Goal: Information Seeking & Learning: Learn about a topic

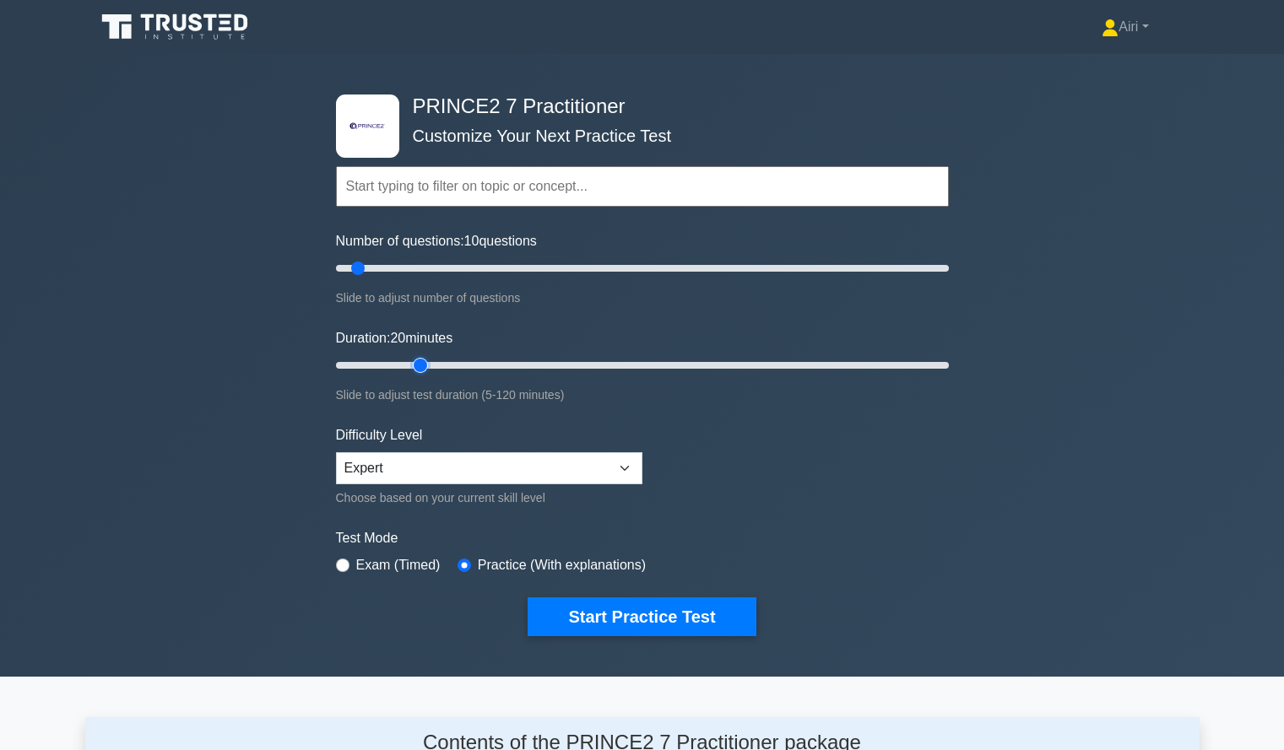
click at [432, 362] on input "Duration: 20 minutes" at bounding box center [642, 365] width 613 height 20
type input "25"
click at [438, 364] on input "Duration: 25 minutes" at bounding box center [642, 365] width 613 height 20
click at [701, 618] on button "Start Practice Test" at bounding box center [642, 617] width 228 height 39
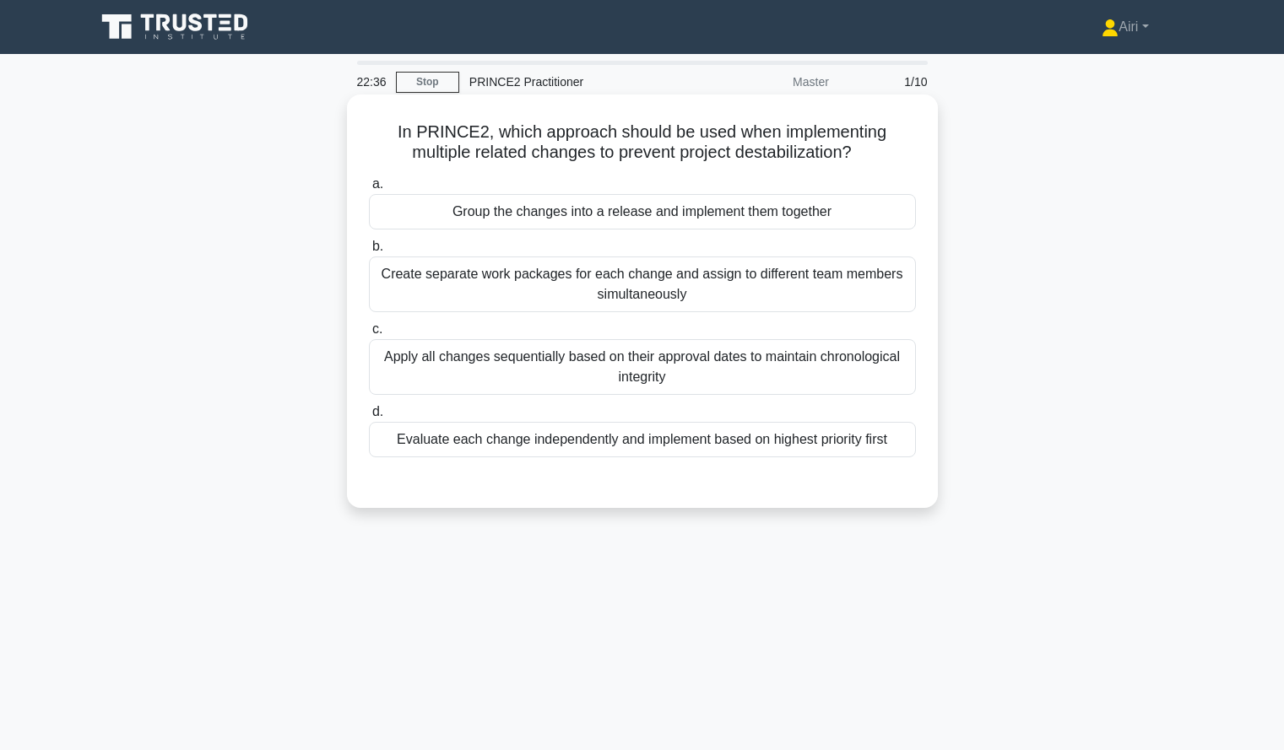
click at [901, 220] on div "Group the changes into a release and implement them together" at bounding box center [642, 211] width 547 height 35
click at [369, 190] on input "a. Group the changes into a release and implement them together" at bounding box center [369, 184] width 0 height 11
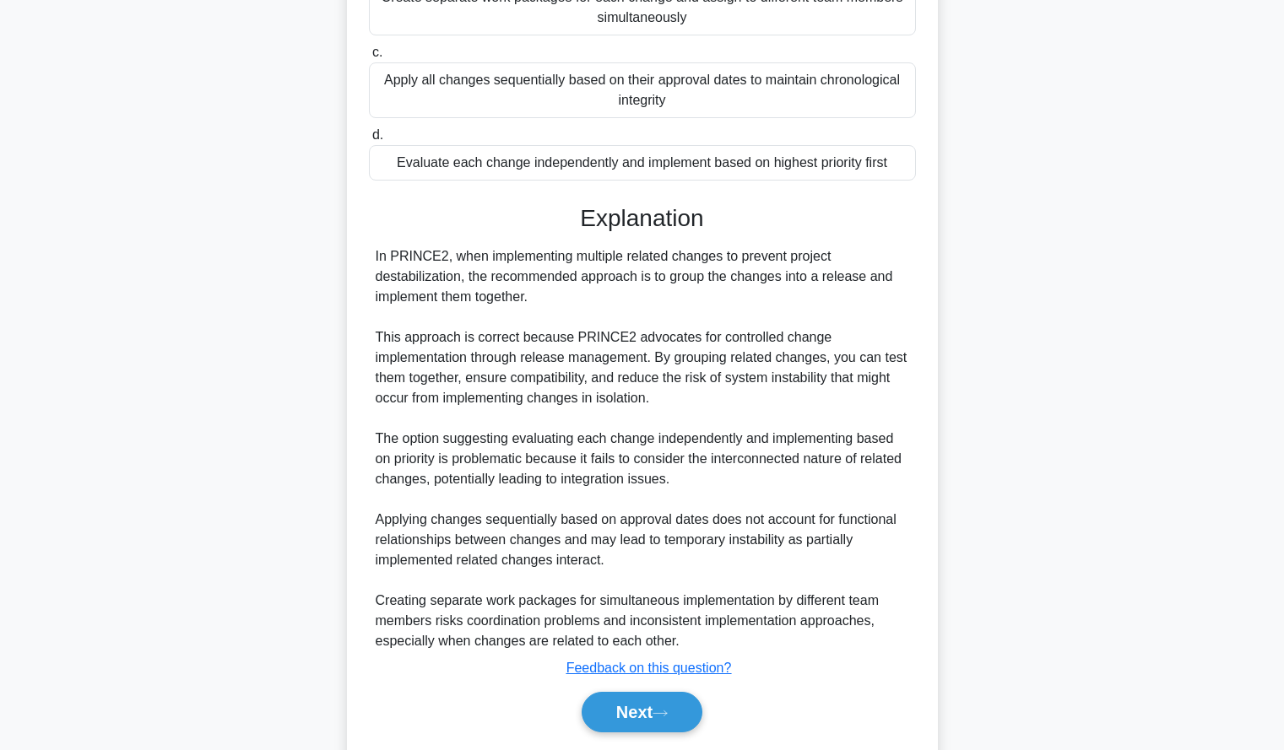
scroll to position [282, 0]
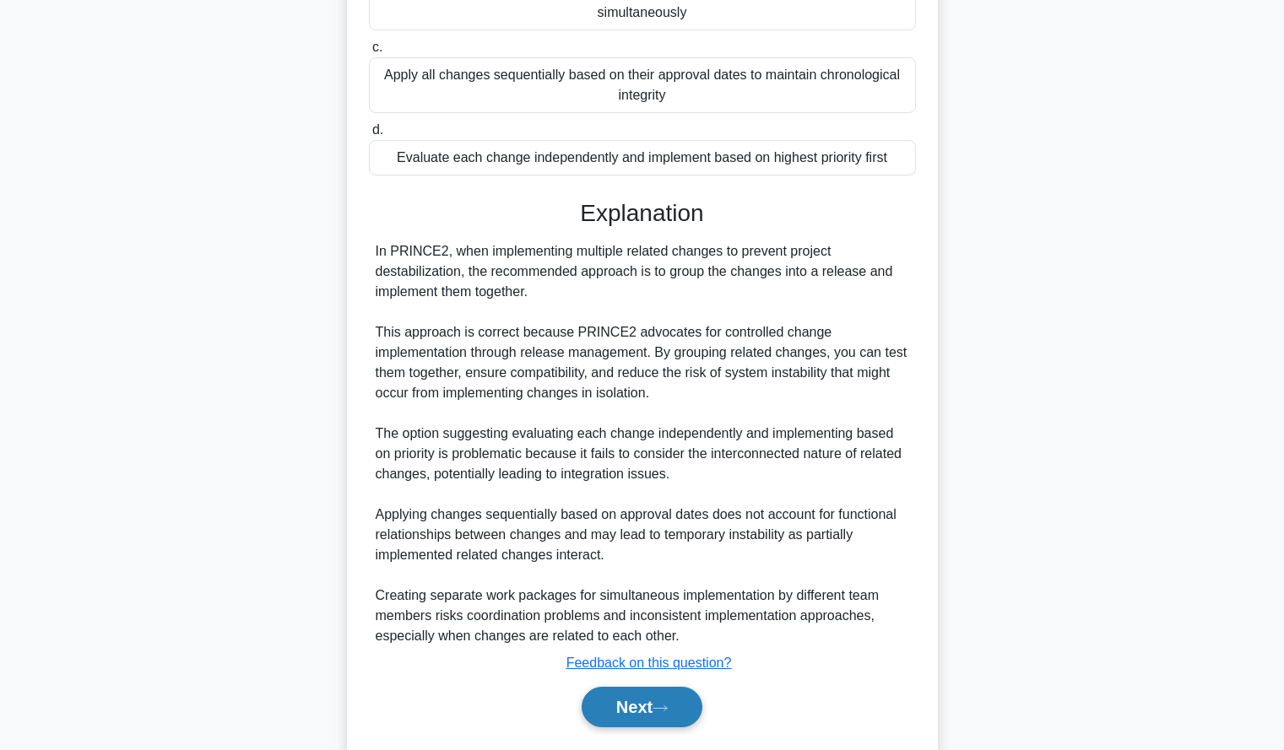
click at [604, 708] on button "Next" at bounding box center [642, 707] width 121 height 41
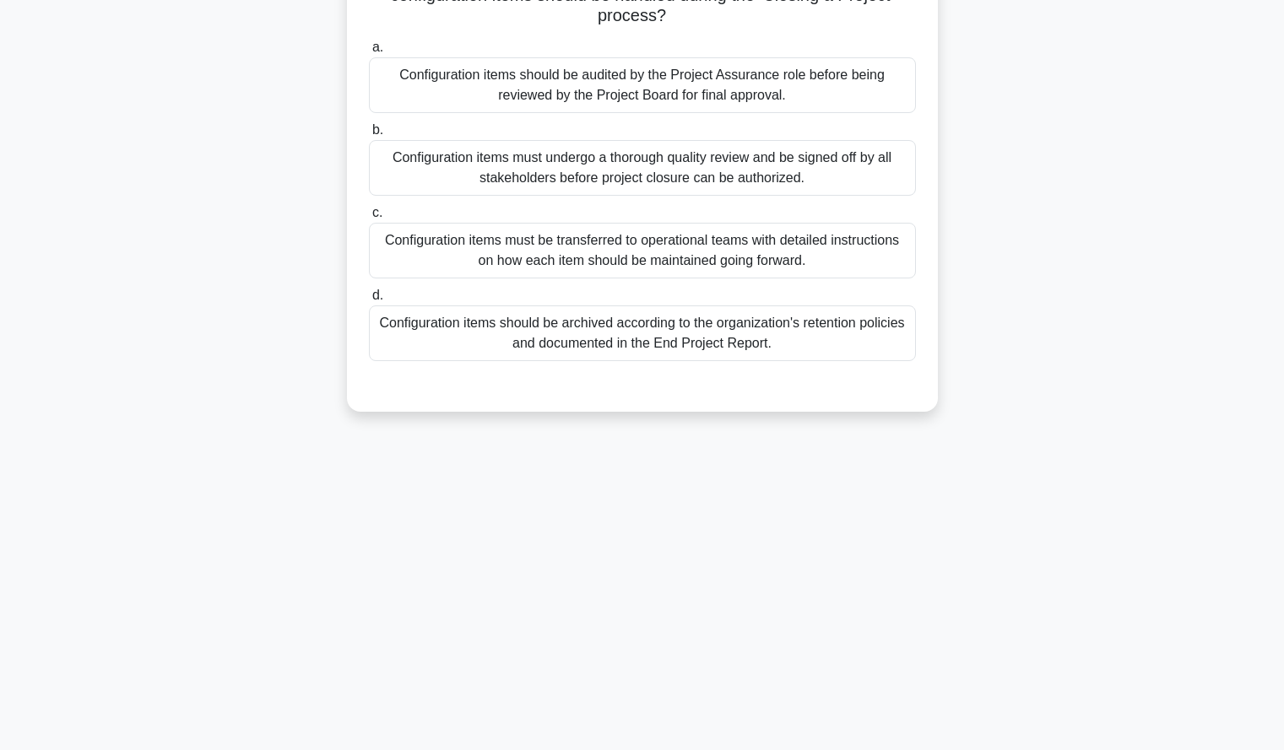
scroll to position [0, 0]
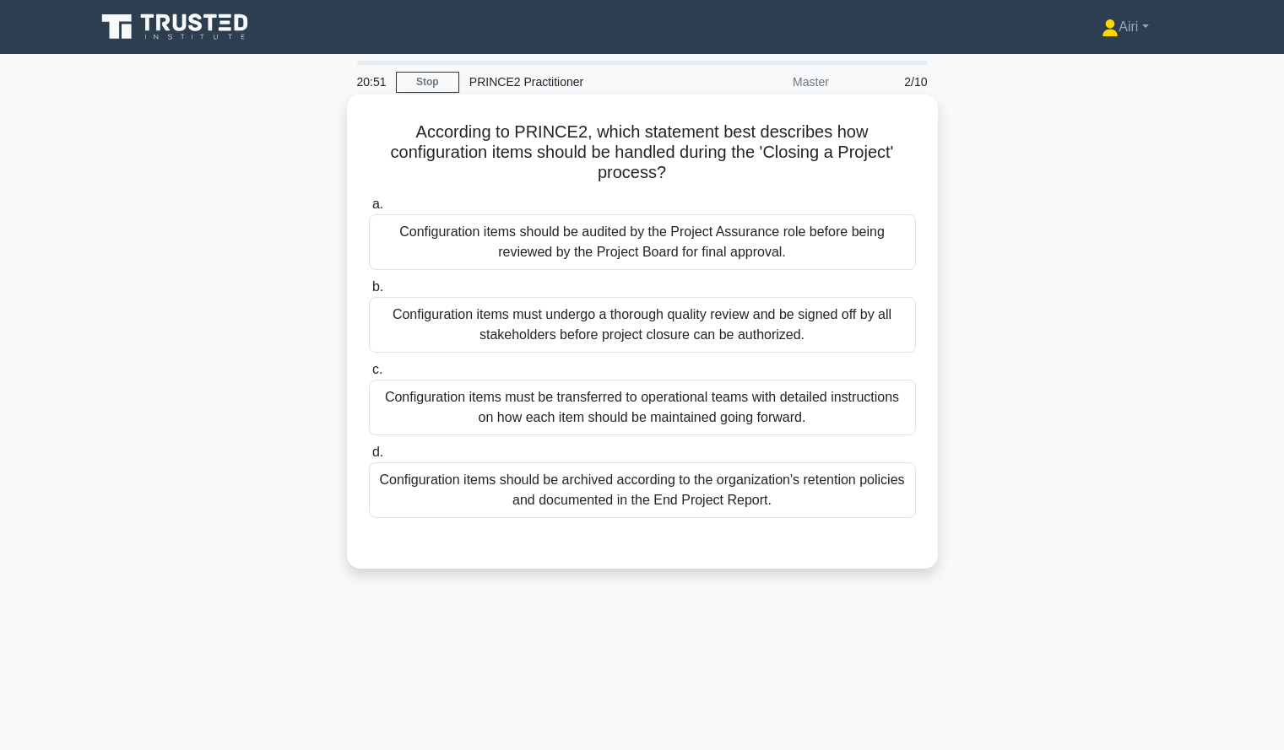
click at [848, 409] on div "Configuration items must be transferred to operational teams with detailed inst…" at bounding box center [642, 408] width 547 height 56
click at [369, 376] on input "c. Configuration items must be transferred to operational teams with detailed i…" at bounding box center [369, 370] width 0 height 11
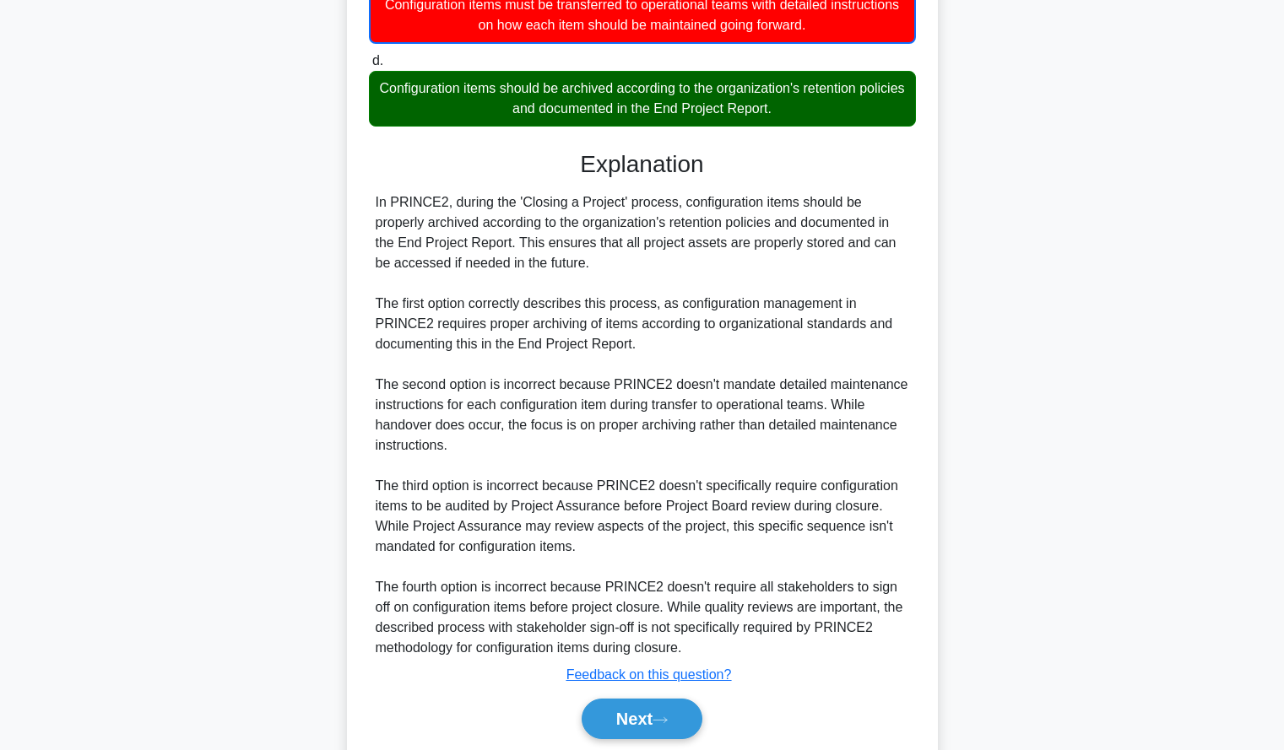
scroll to position [398, 0]
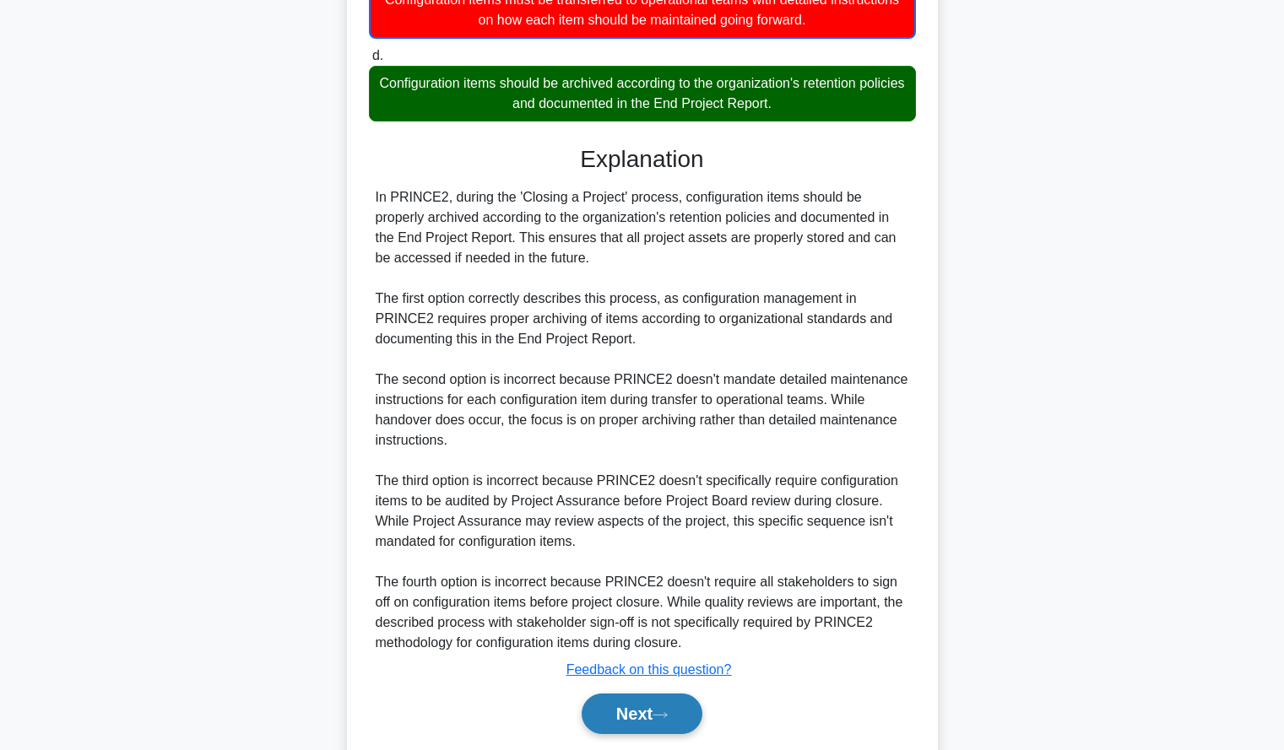
click at [608, 718] on button "Next" at bounding box center [642, 714] width 121 height 41
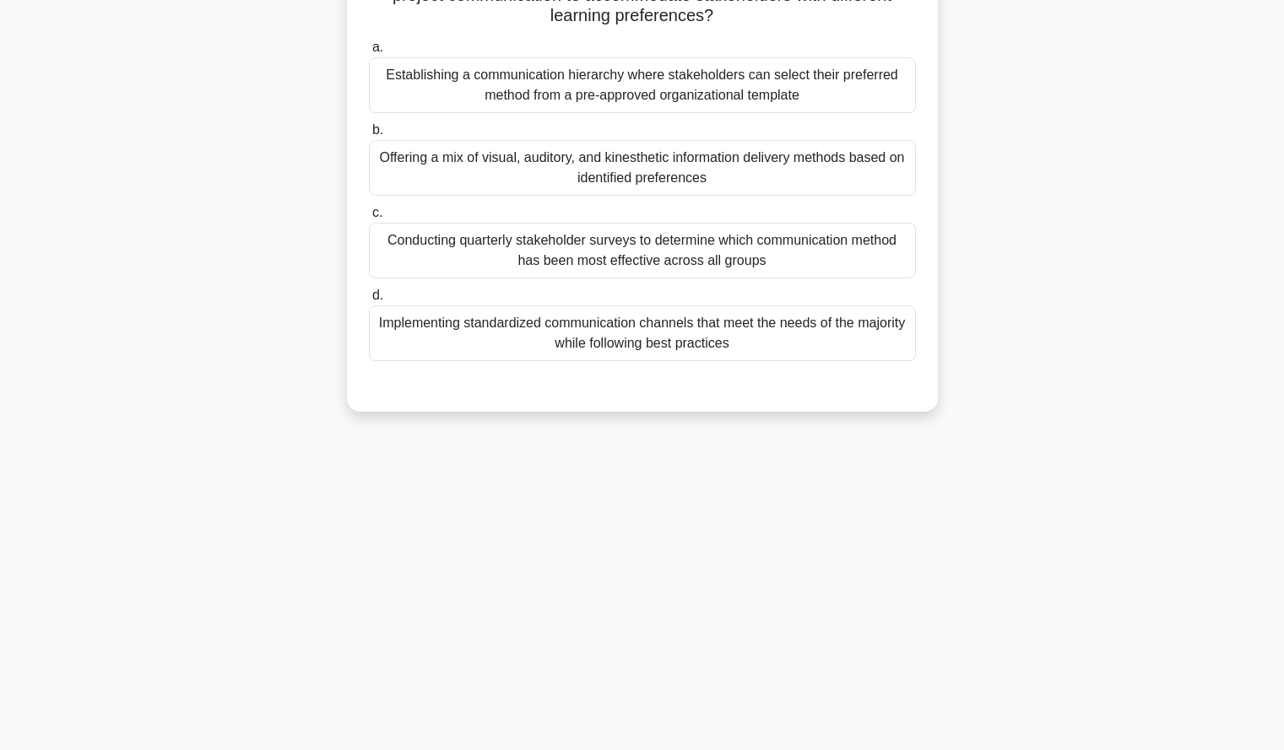
scroll to position [0, 0]
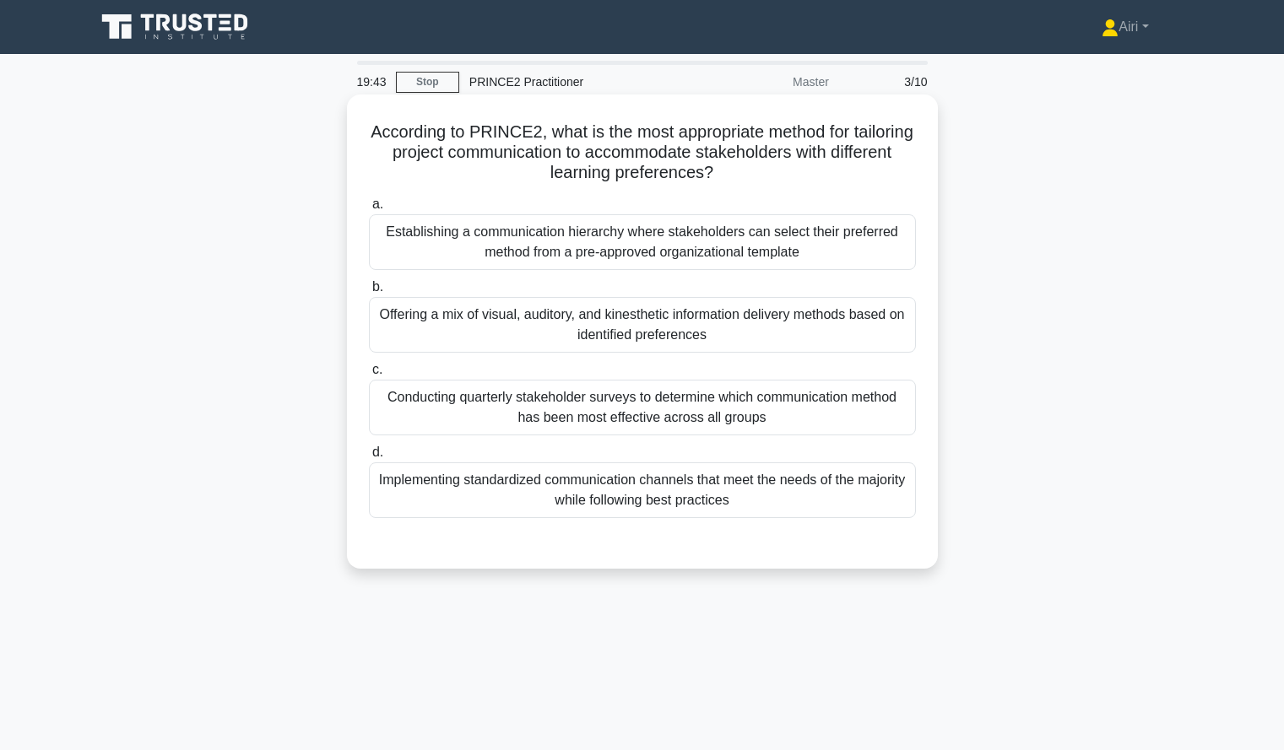
click at [885, 325] on div "Offering a mix of visual, auditory, and kinesthetic information delivery method…" at bounding box center [642, 325] width 547 height 56
click at [369, 293] on input "b. Offering a mix of visual, auditory, and kinesthetic information delivery met…" at bounding box center [369, 287] width 0 height 11
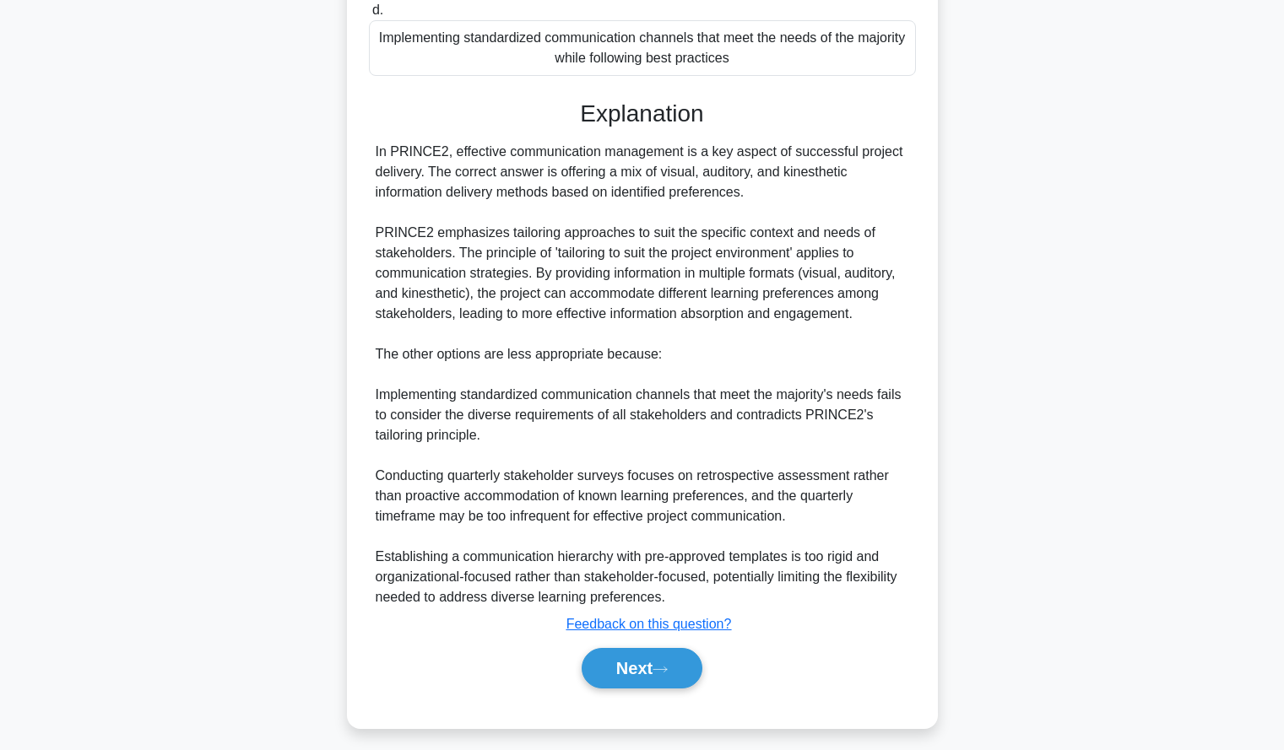
scroll to position [453, 0]
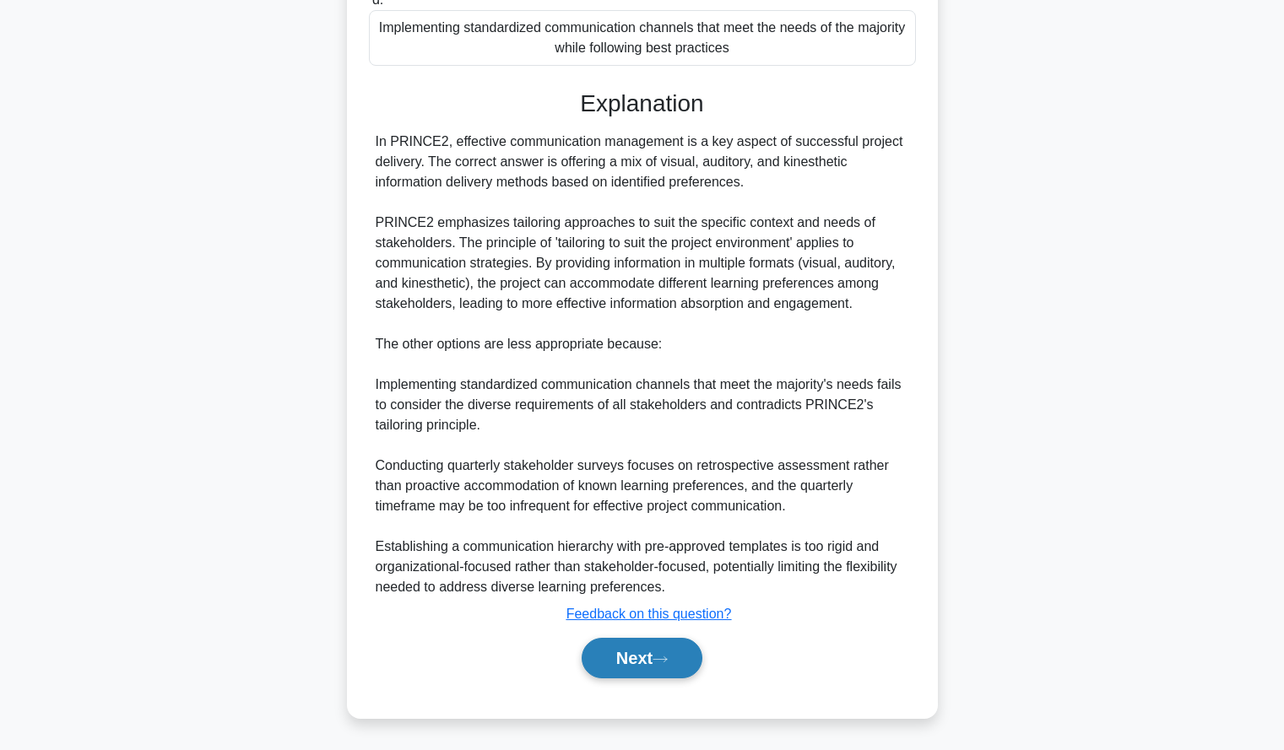
click at [595, 642] on button "Next" at bounding box center [642, 658] width 121 height 41
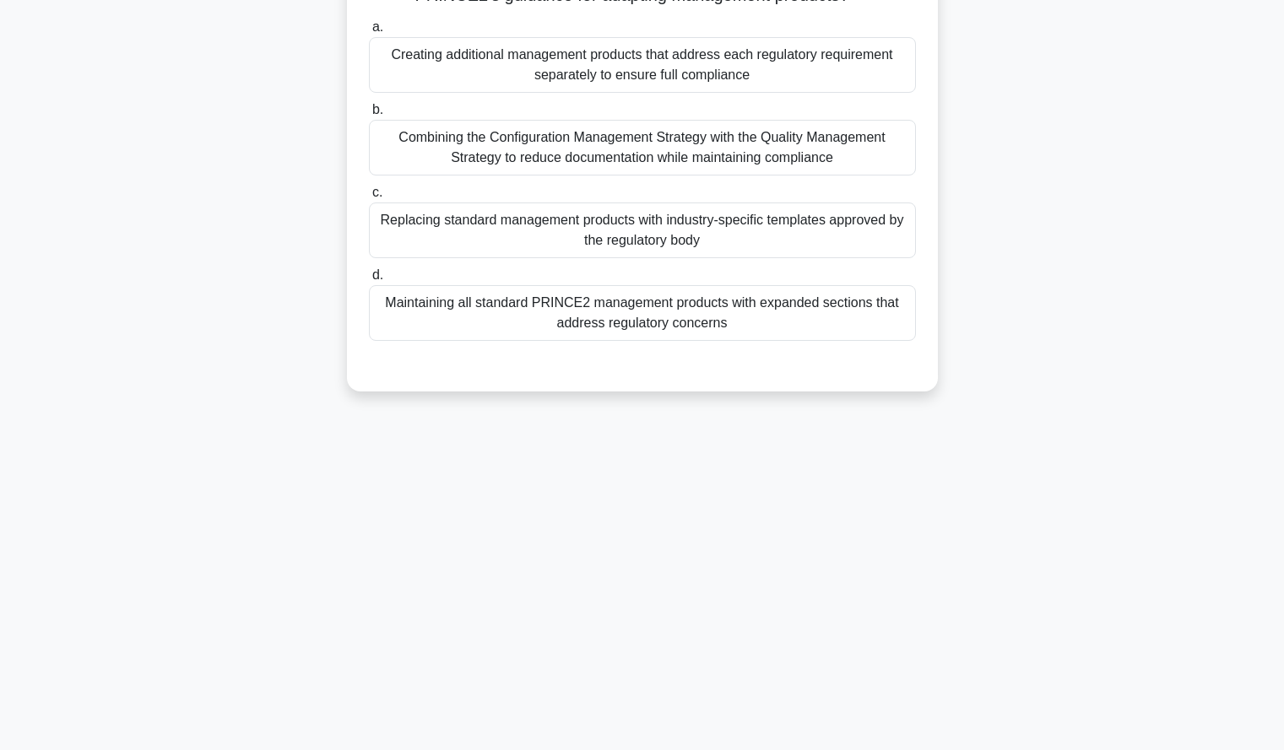
scroll to position [0, 0]
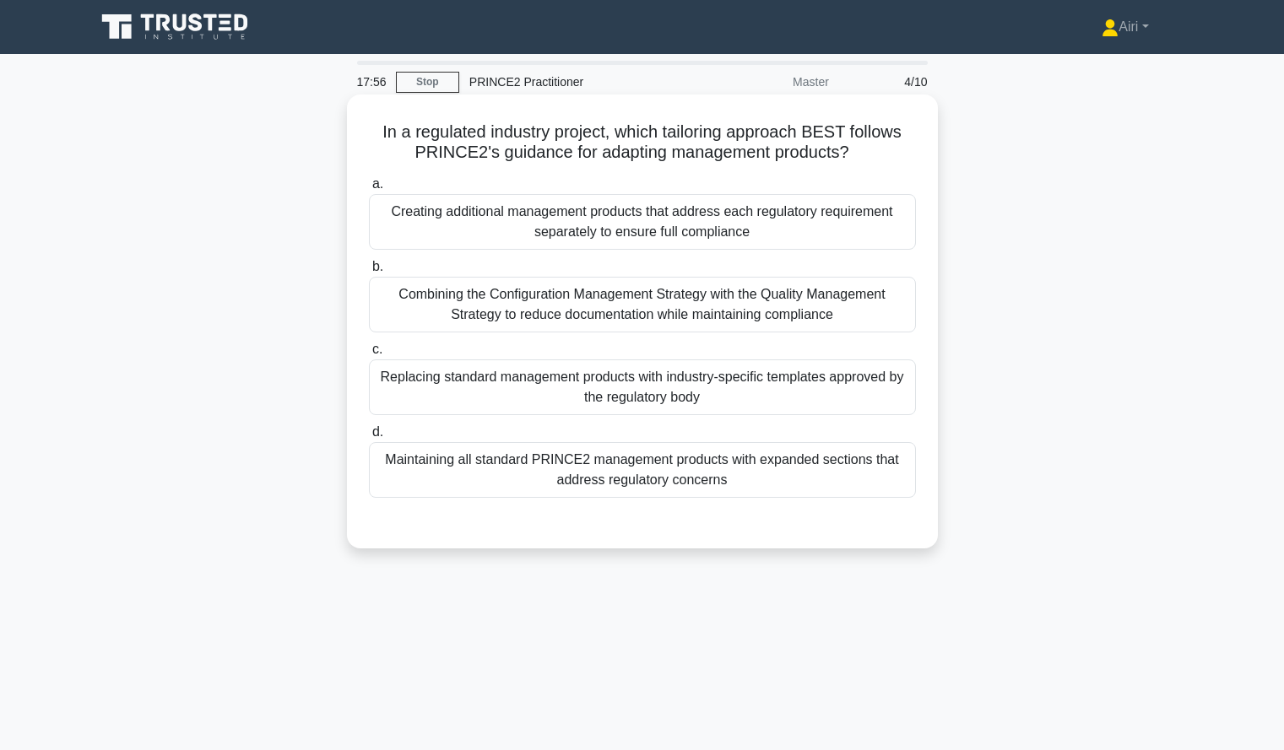
click at [885, 476] on div "Maintaining all standard PRINCE2 management products with expanded sections tha…" at bounding box center [642, 470] width 547 height 56
click at [369, 438] on input "d. Maintaining all standard PRINCE2 management products with expanded sections …" at bounding box center [369, 432] width 0 height 11
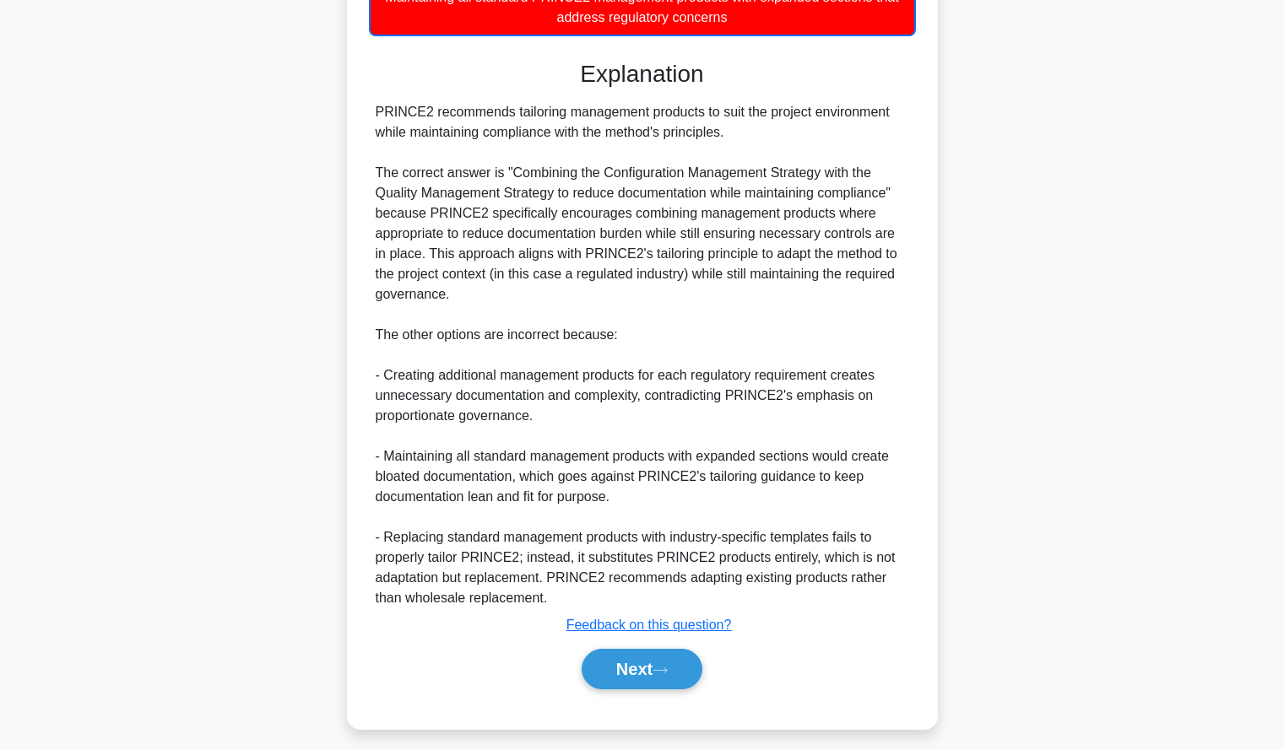
scroll to position [469, 0]
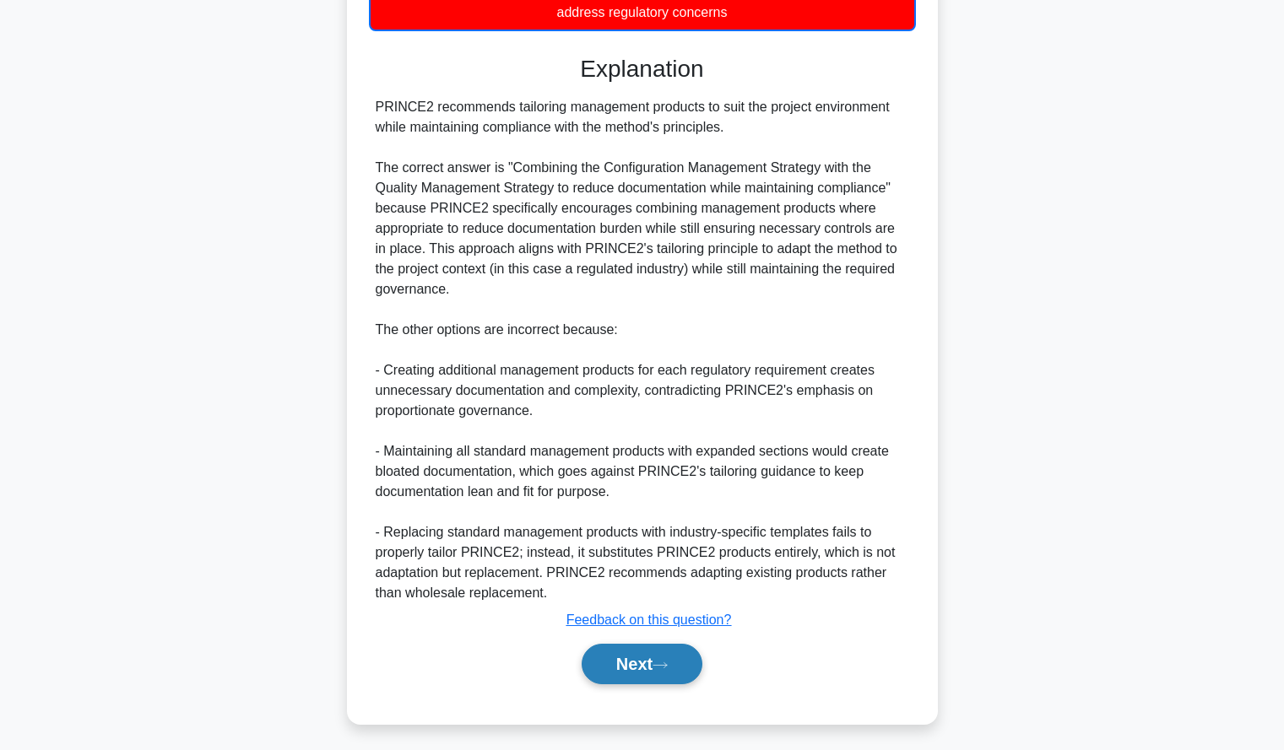
click at [621, 662] on button "Next" at bounding box center [642, 664] width 121 height 41
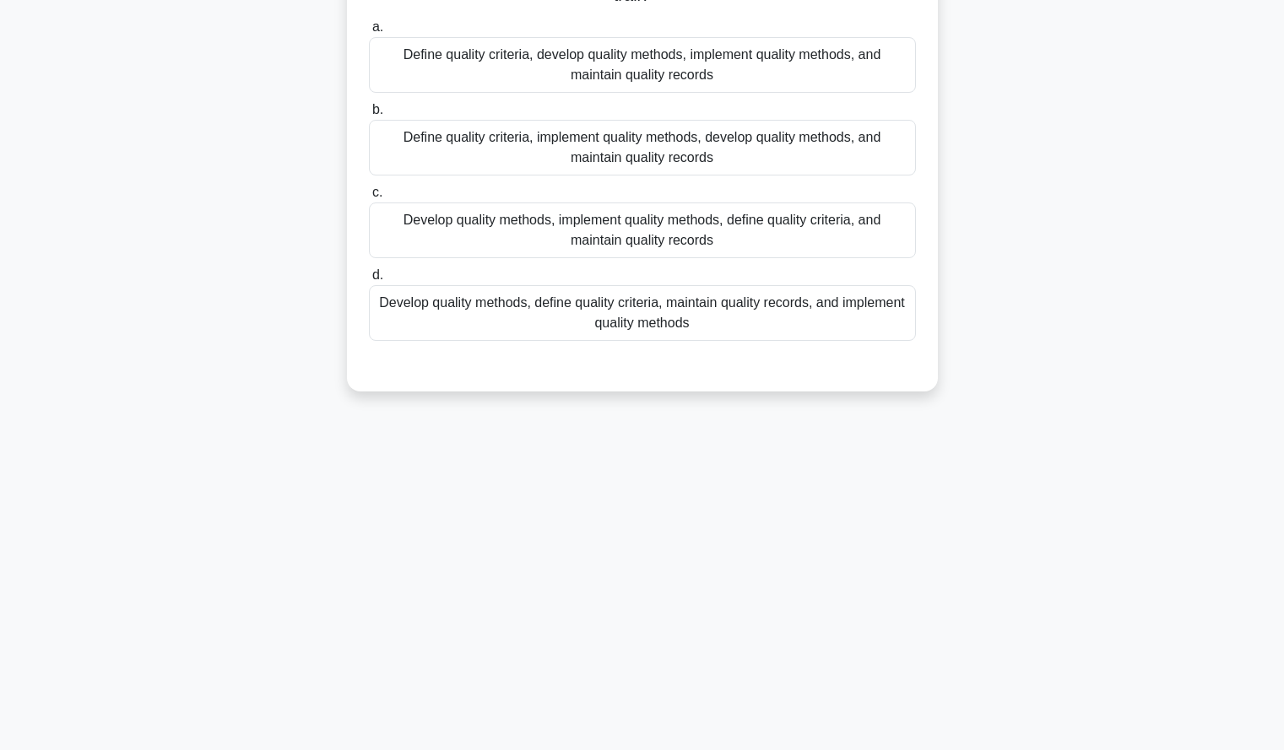
scroll to position [0, 0]
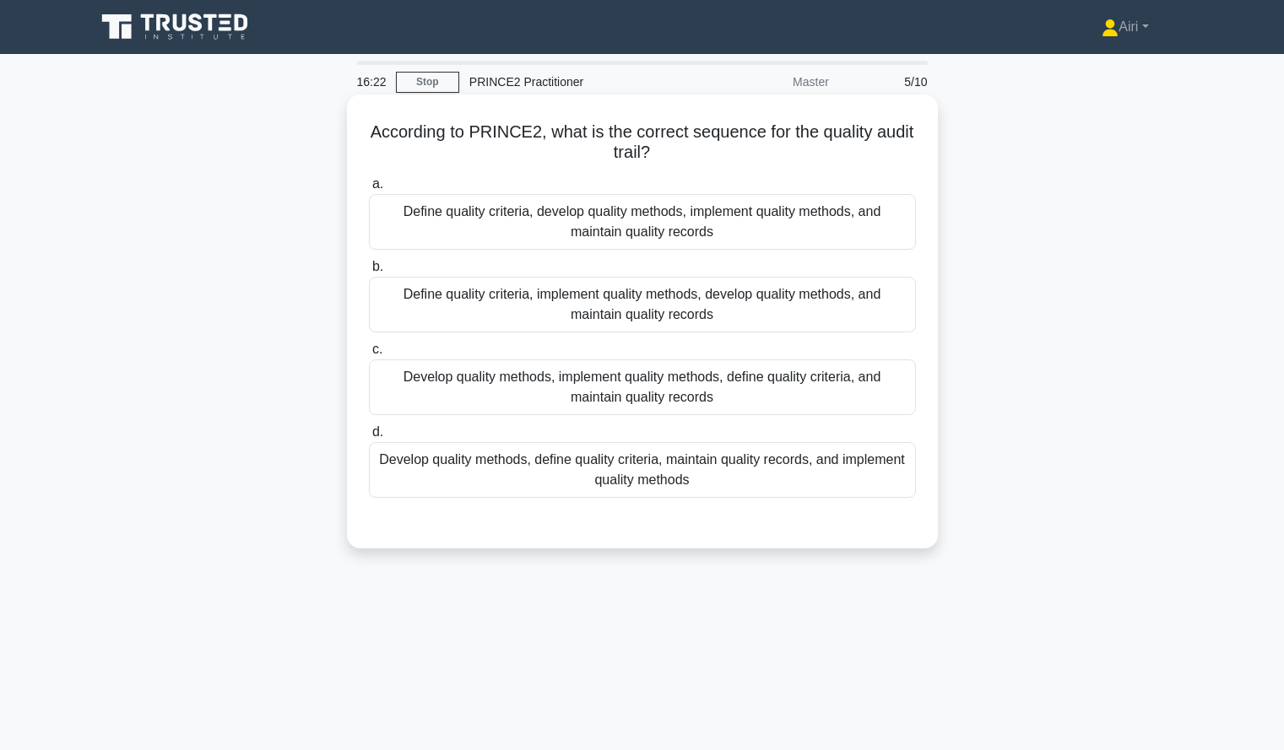
click at [880, 234] on div "Define quality criteria, develop quality methods, implement quality methods, an…" at bounding box center [642, 222] width 547 height 56
click at [369, 190] on input "a. Define quality criteria, develop quality methods, implement quality methods,…" at bounding box center [369, 184] width 0 height 11
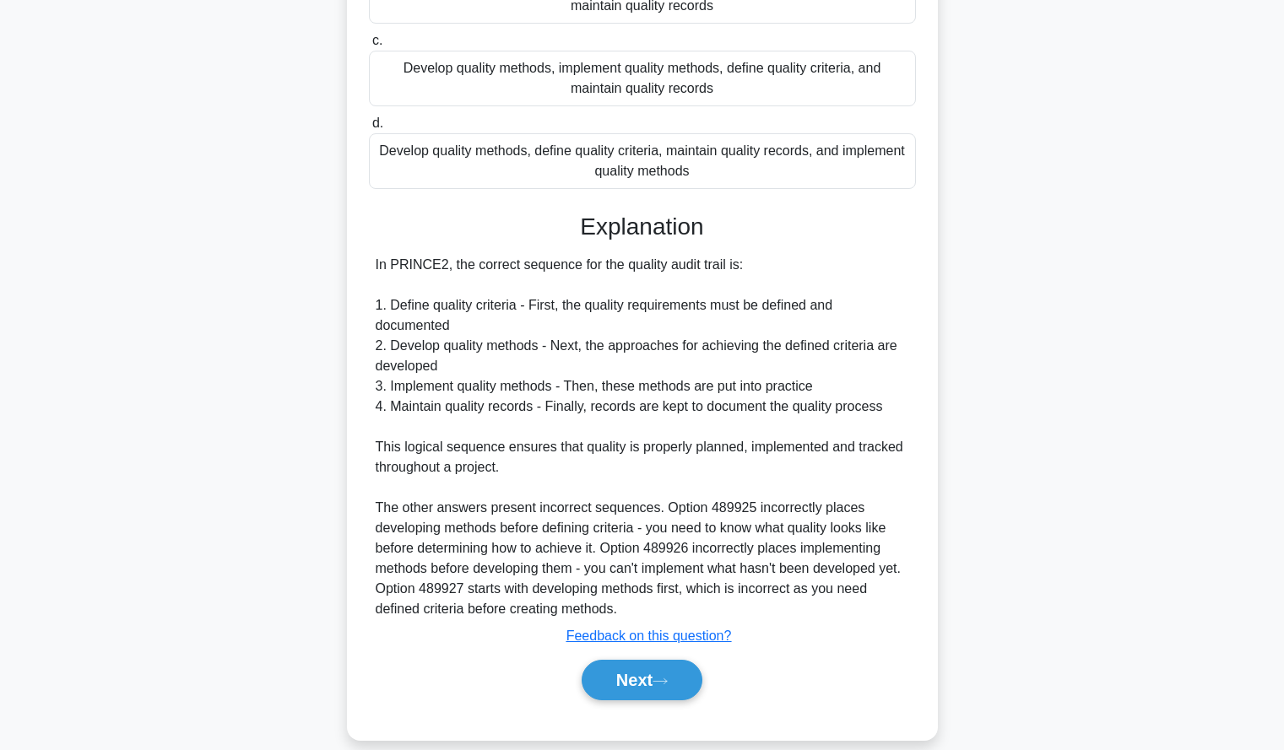
scroll to position [314, 0]
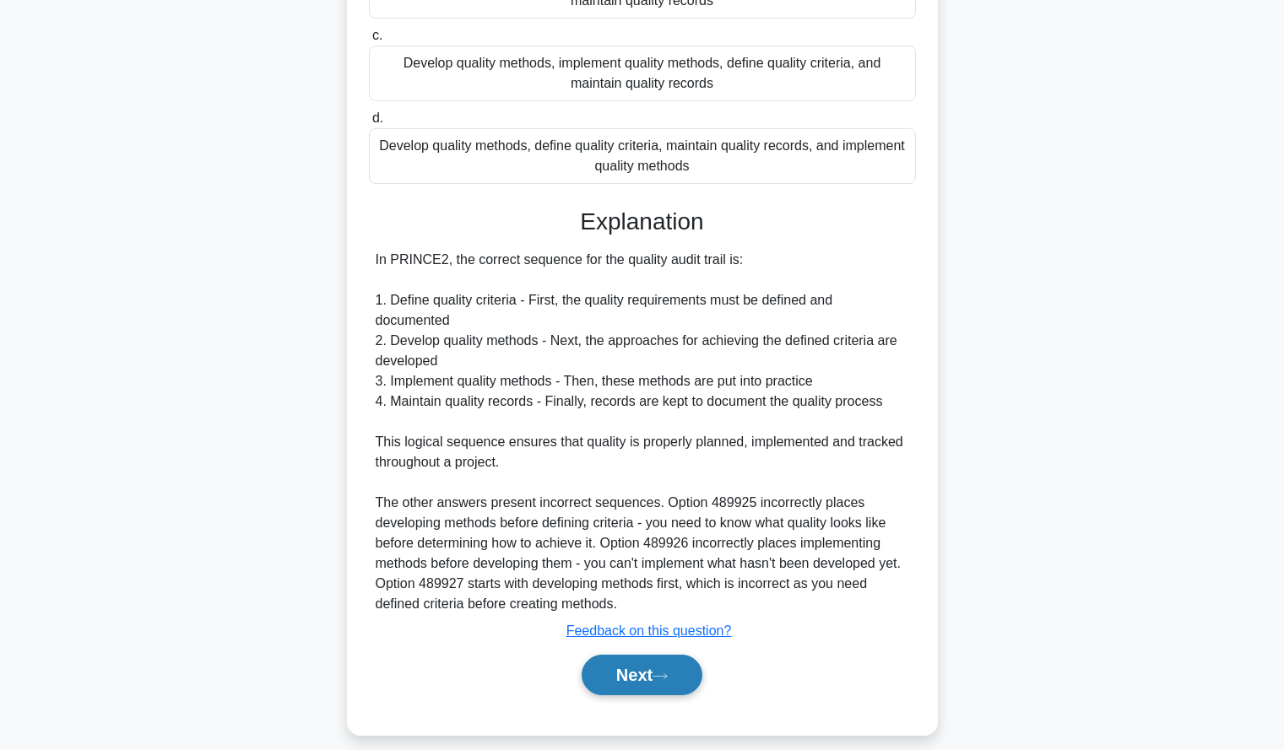
click at [636, 673] on button "Next" at bounding box center [642, 675] width 121 height 41
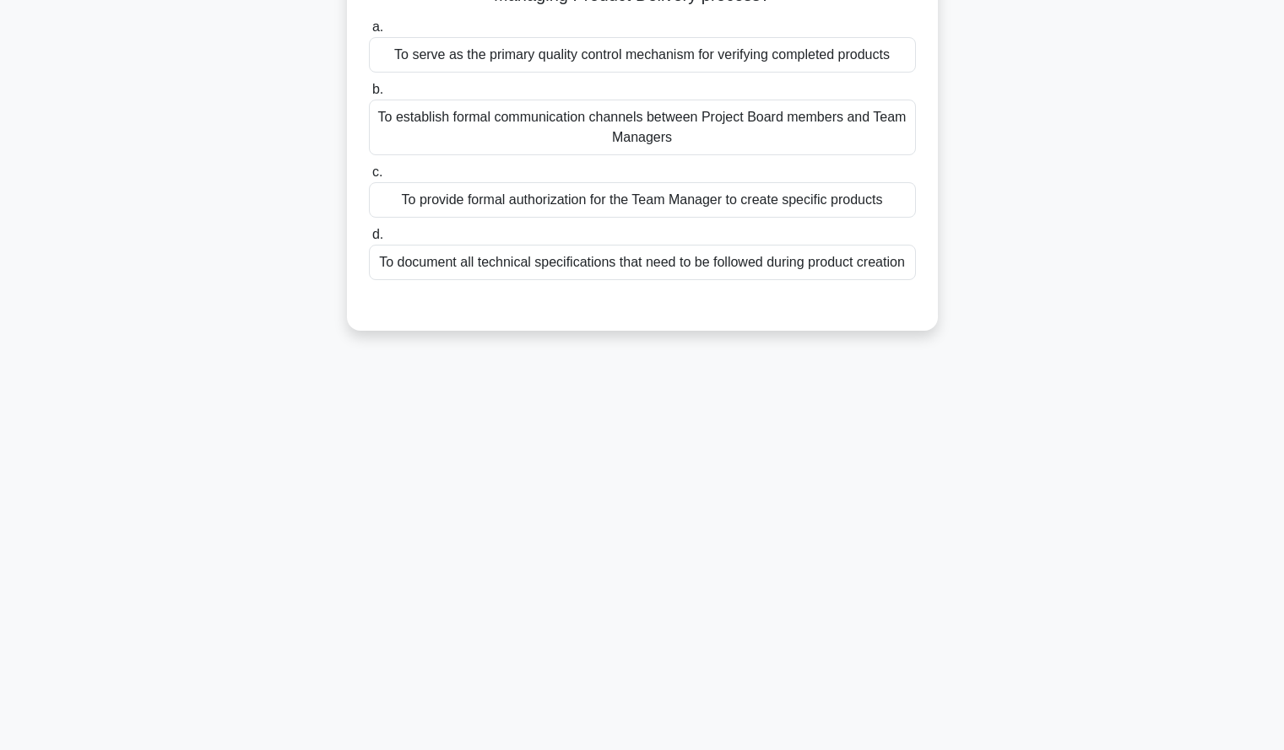
scroll to position [0, 0]
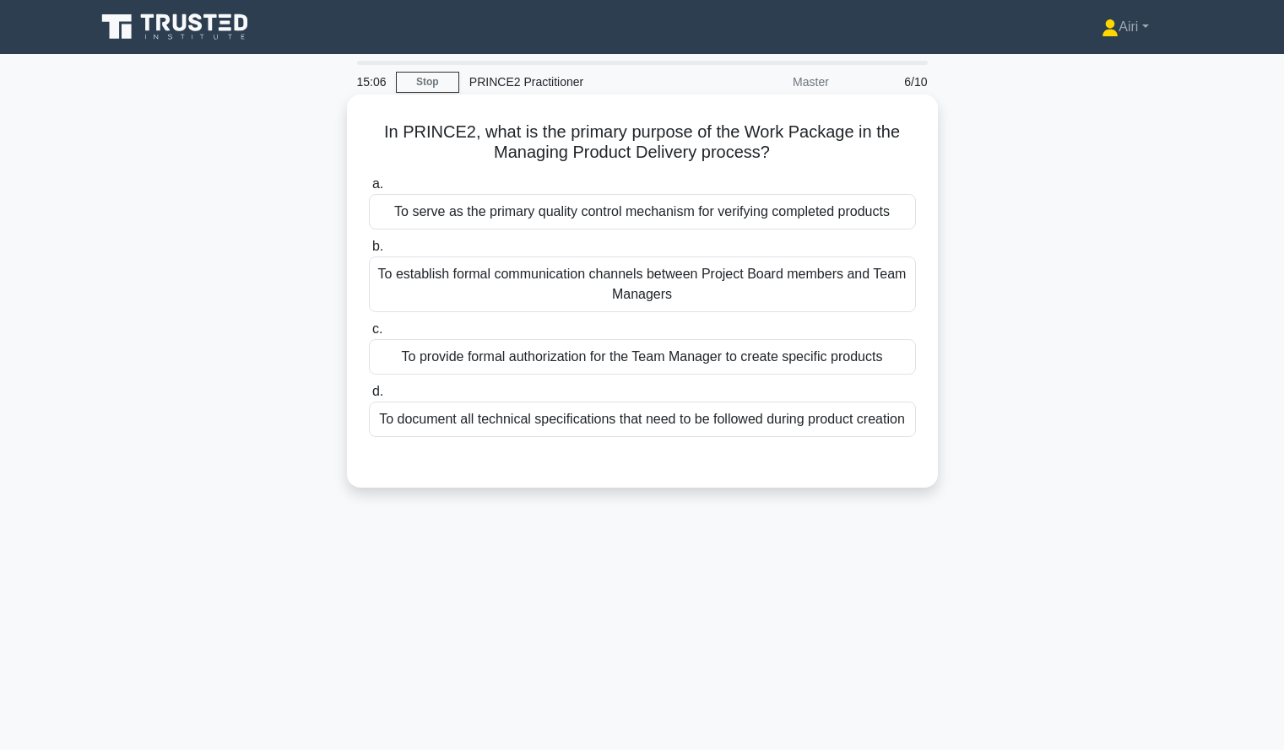
click at [886, 212] on div "To serve as the primary quality control mechanism for verifying completed produ…" at bounding box center [642, 211] width 547 height 35
click at [369, 190] on input "a. To serve as the primary quality control mechanism for verifying completed pr…" at bounding box center [369, 184] width 0 height 11
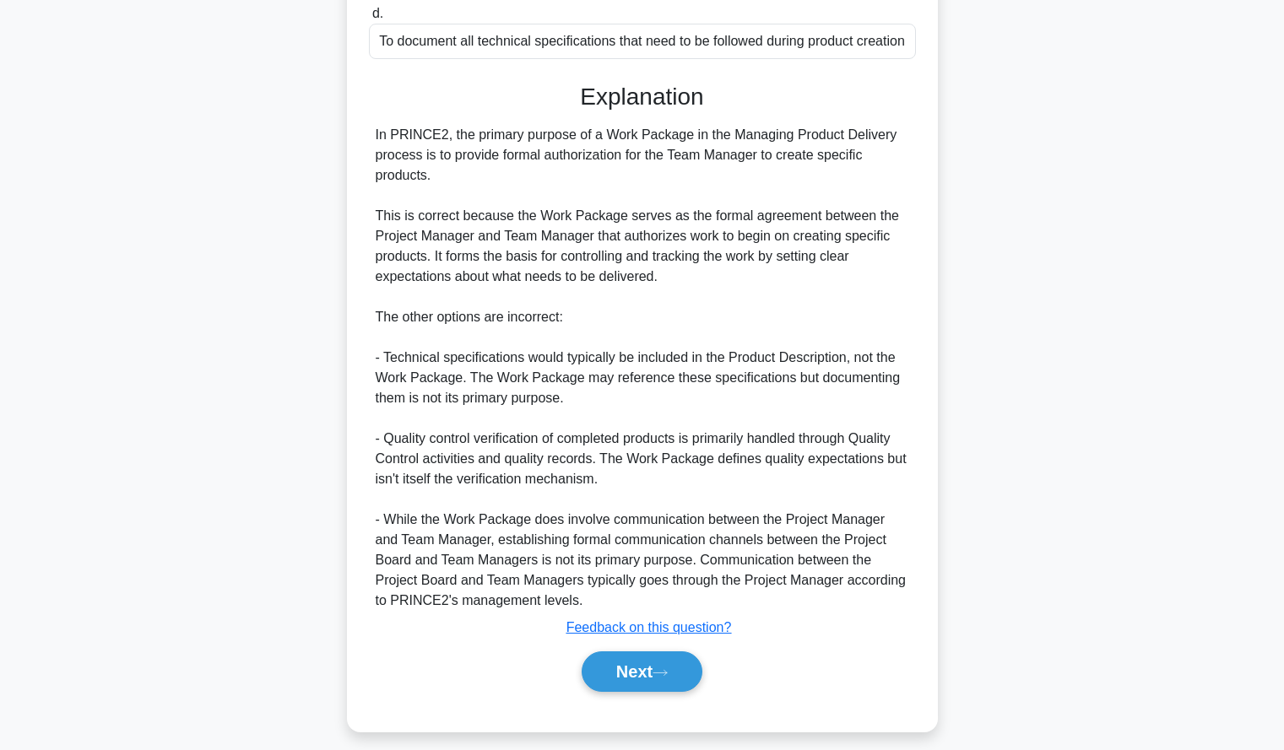
scroll to position [394, 0]
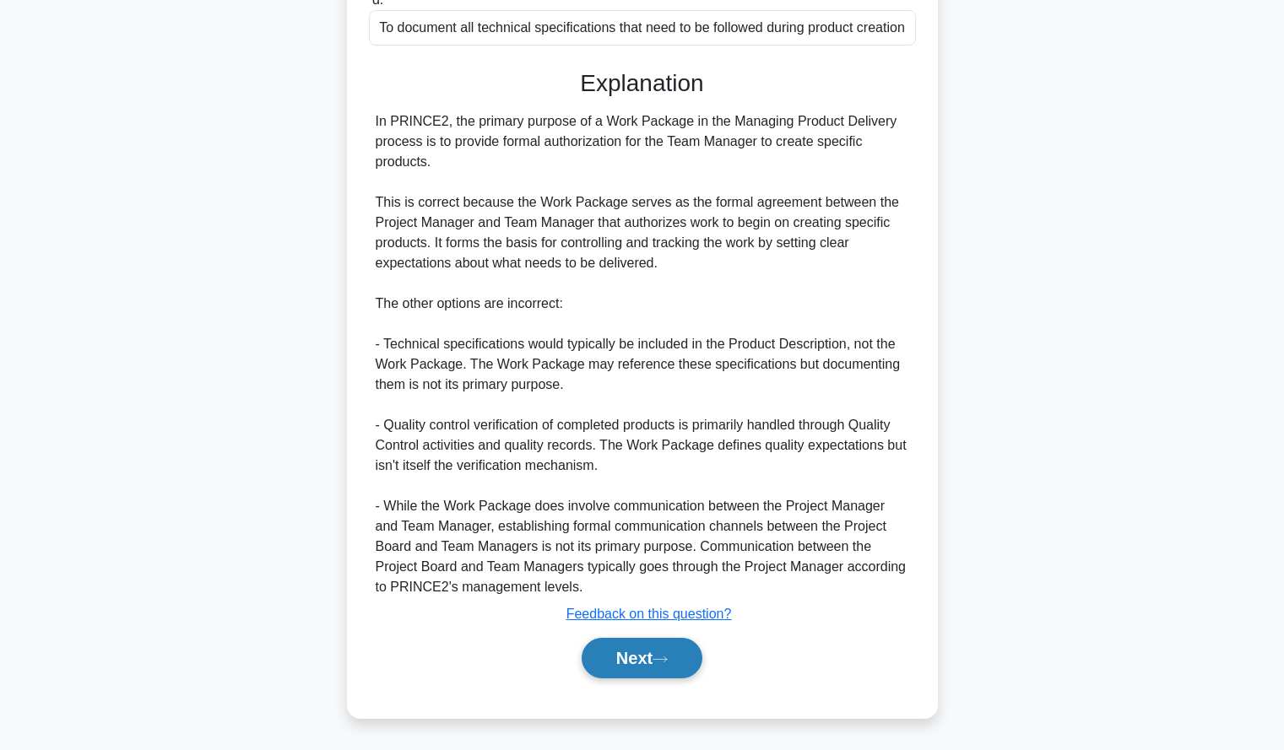
click at [606, 655] on button "Next" at bounding box center [642, 658] width 121 height 41
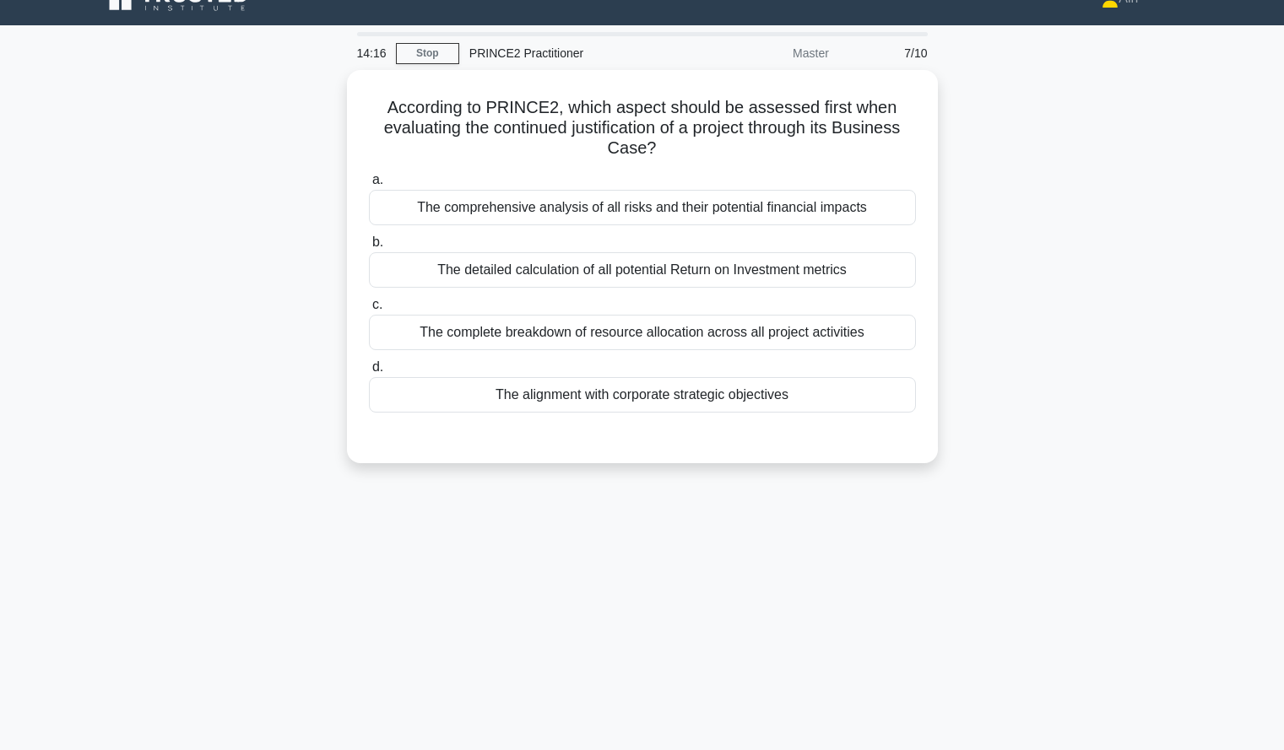
scroll to position [30, 0]
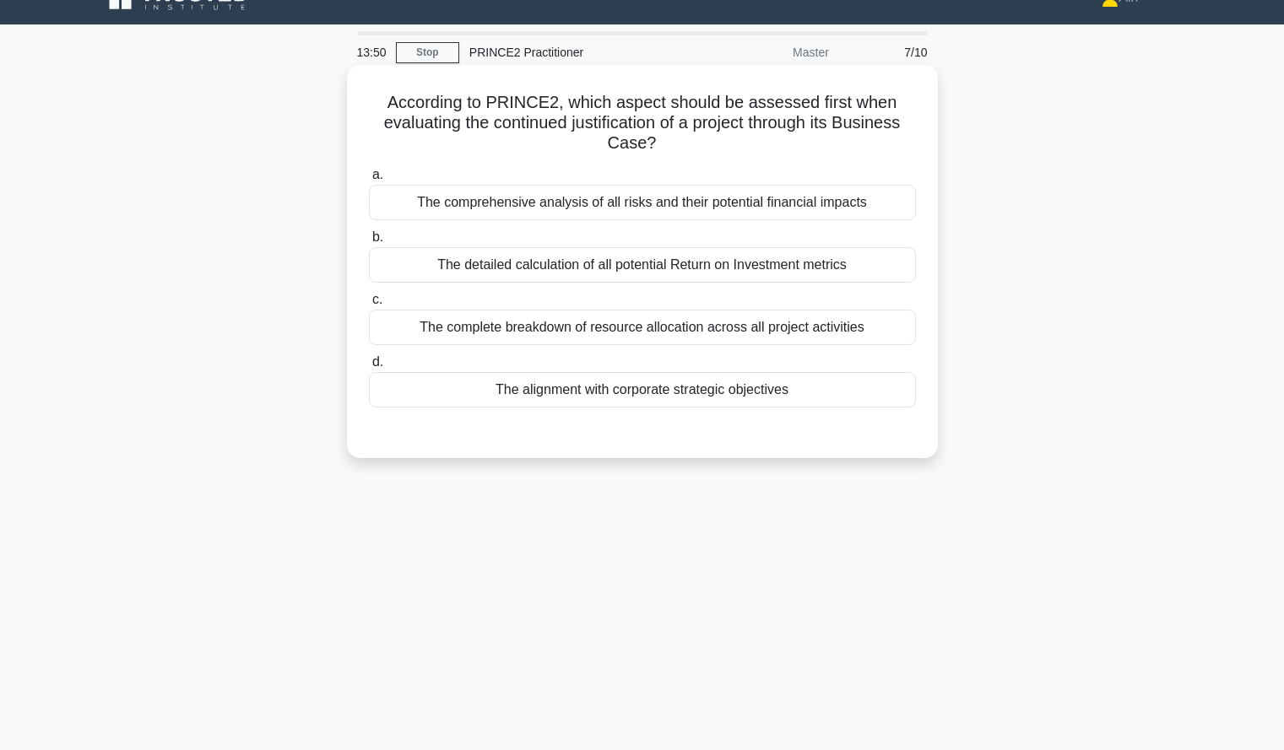
click at [836, 271] on div "The detailed calculation of all potential Return on Investment metrics" at bounding box center [642, 264] width 547 height 35
click at [369, 243] on input "b. The detailed calculation of all potential Return on Investment metrics" at bounding box center [369, 237] width 0 height 11
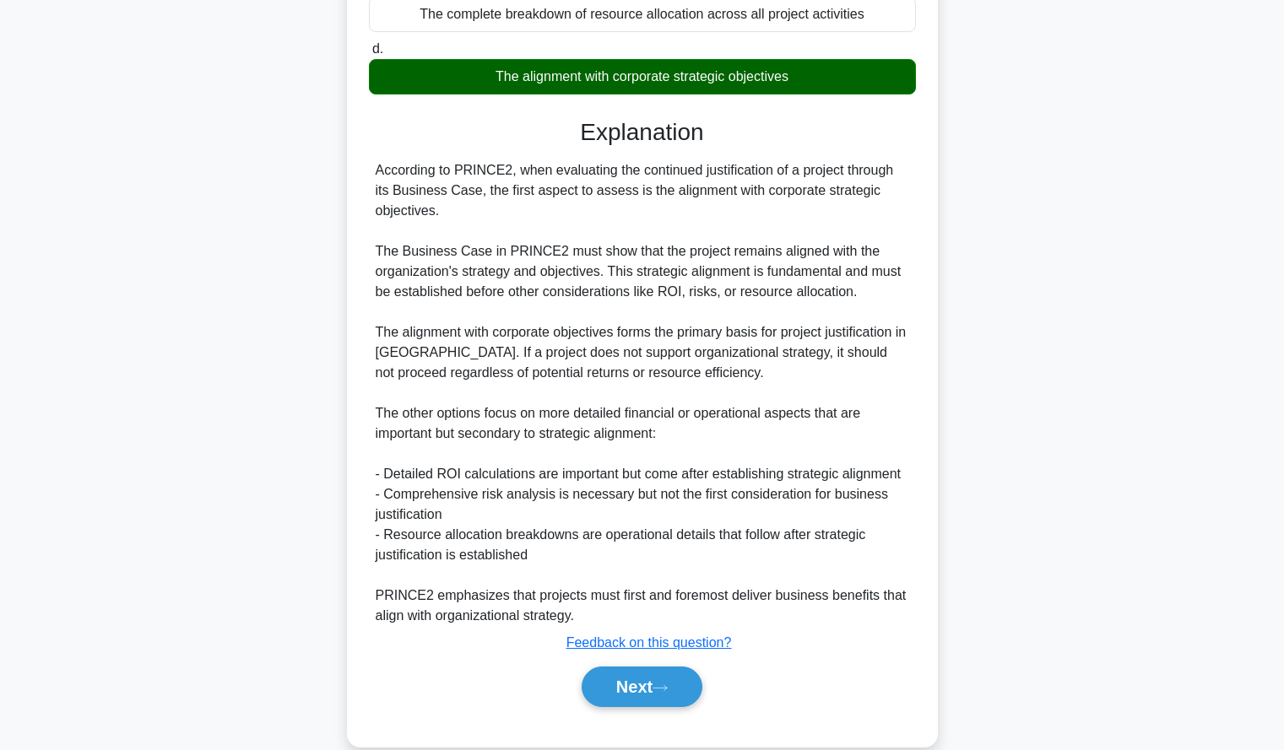
scroll to position [374, 0]
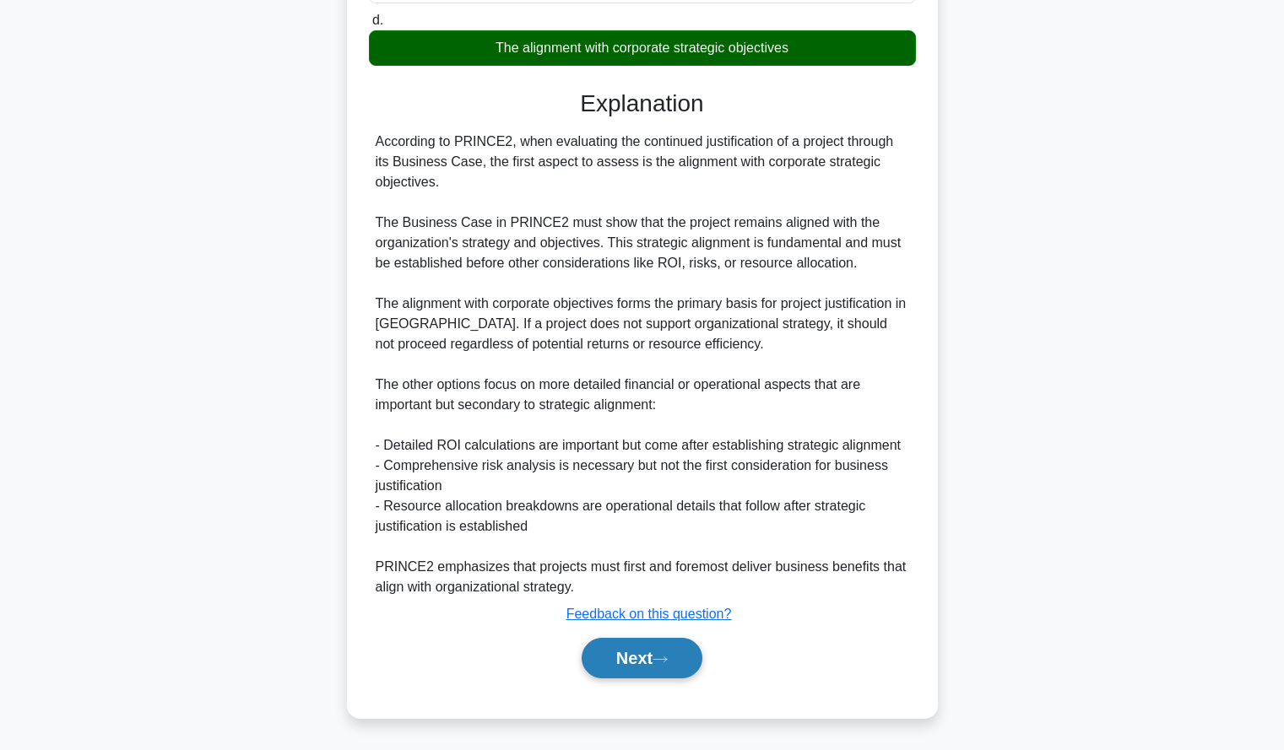
click at [607, 653] on button "Next" at bounding box center [642, 658] width 121 height 41
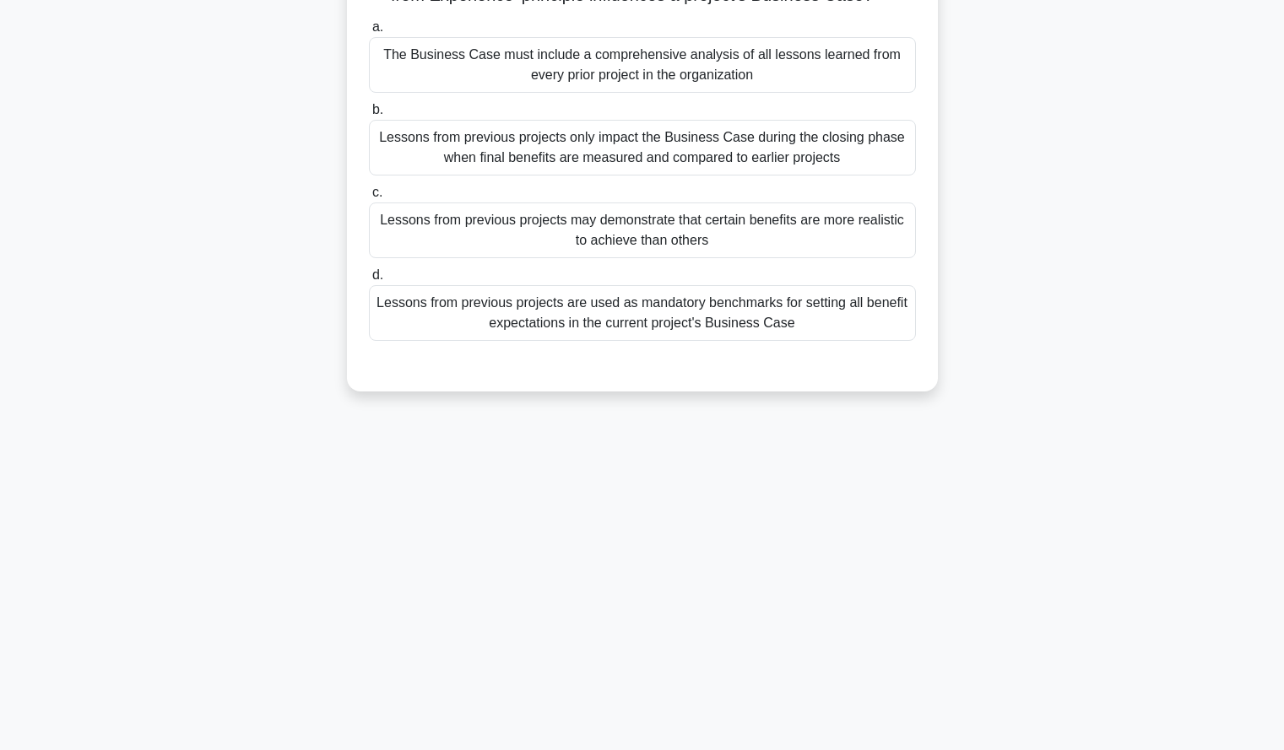
scroll to position [0, 0]
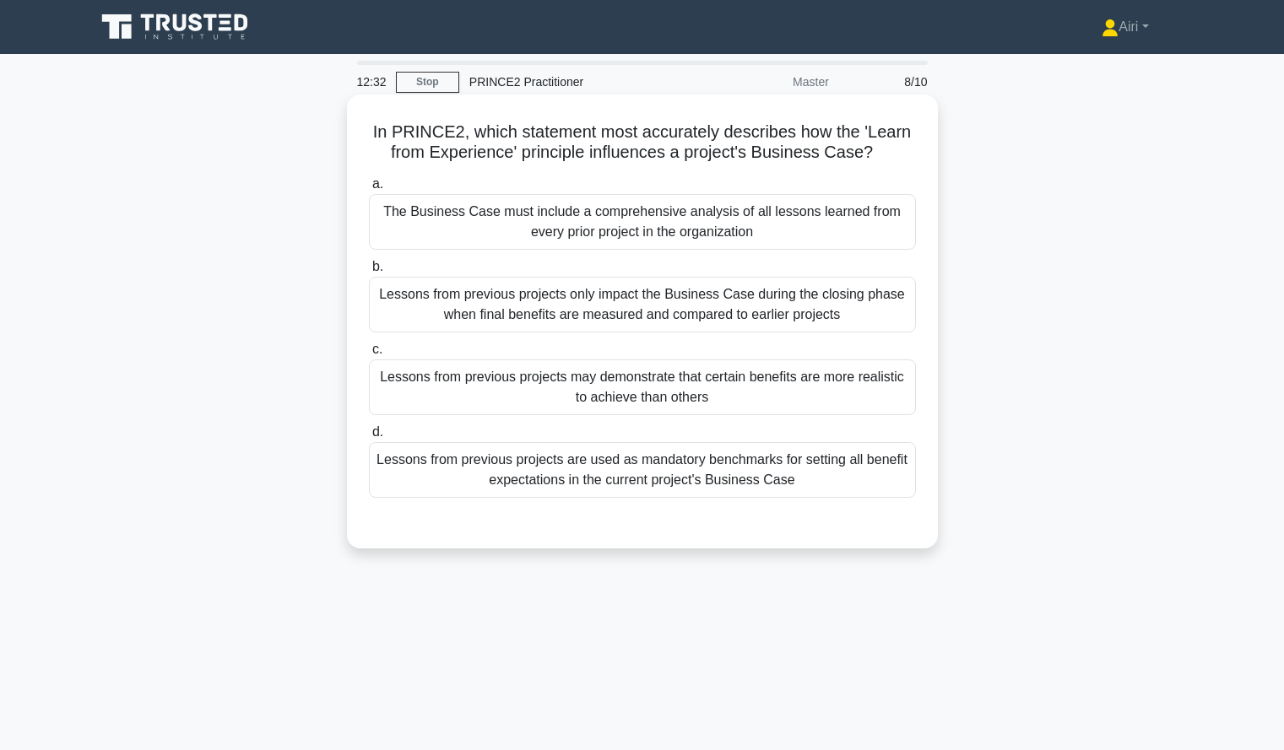
click at [848, 382] on div "Lessons from previous projects may demonstrate that certain benefits are more r…" at bounding box center [642, 388] width 547 height 56
click at [369, 355] on input "c. Lessons from previous projects may demonstrate that certain benefits are mor…" at bounding box center [369, 349] width 0 height 11
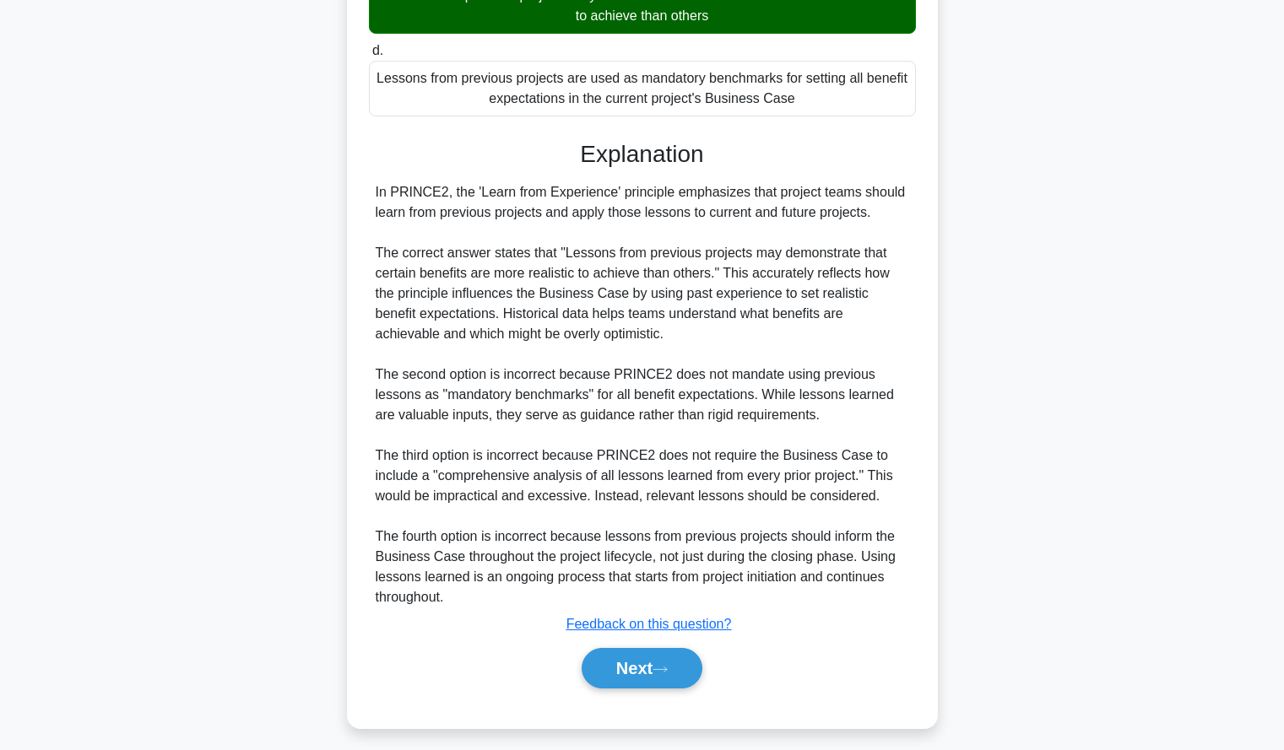
scroll to position [393, 0]
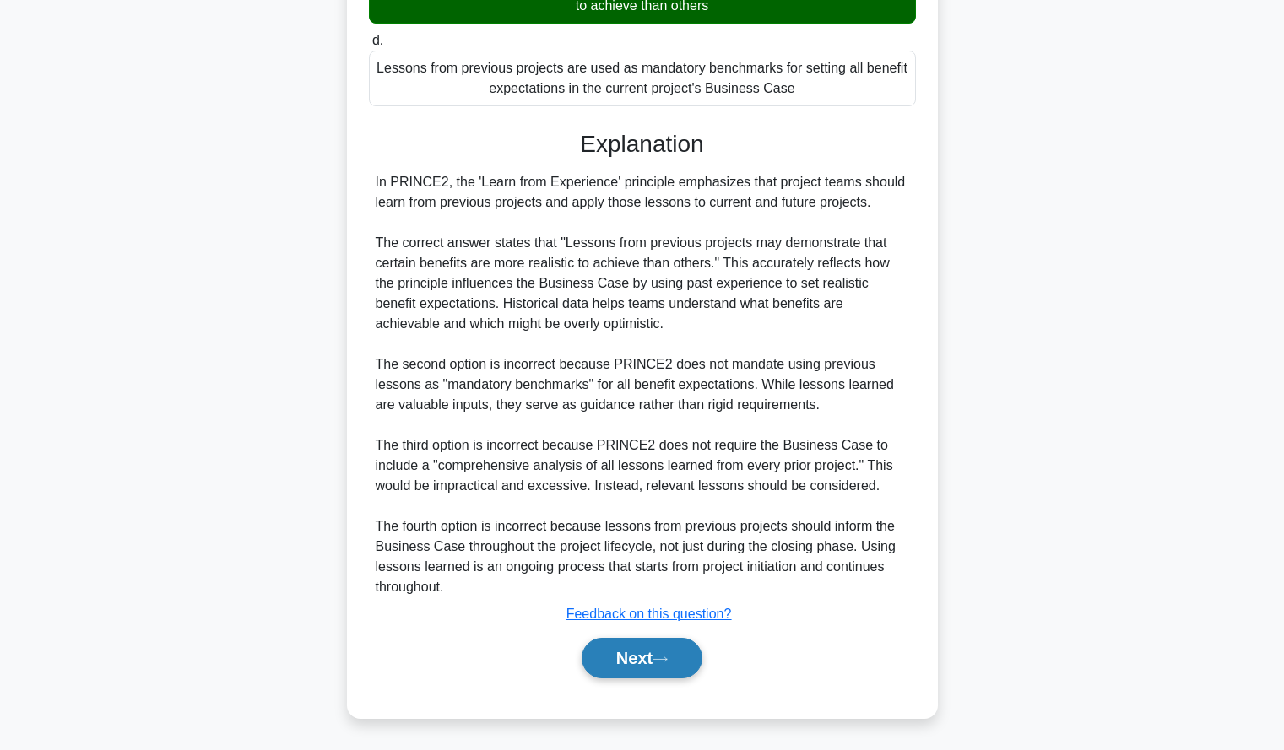
click at [620, 650] on button "Next" at bounding box center [642, 658] width 121 height 41
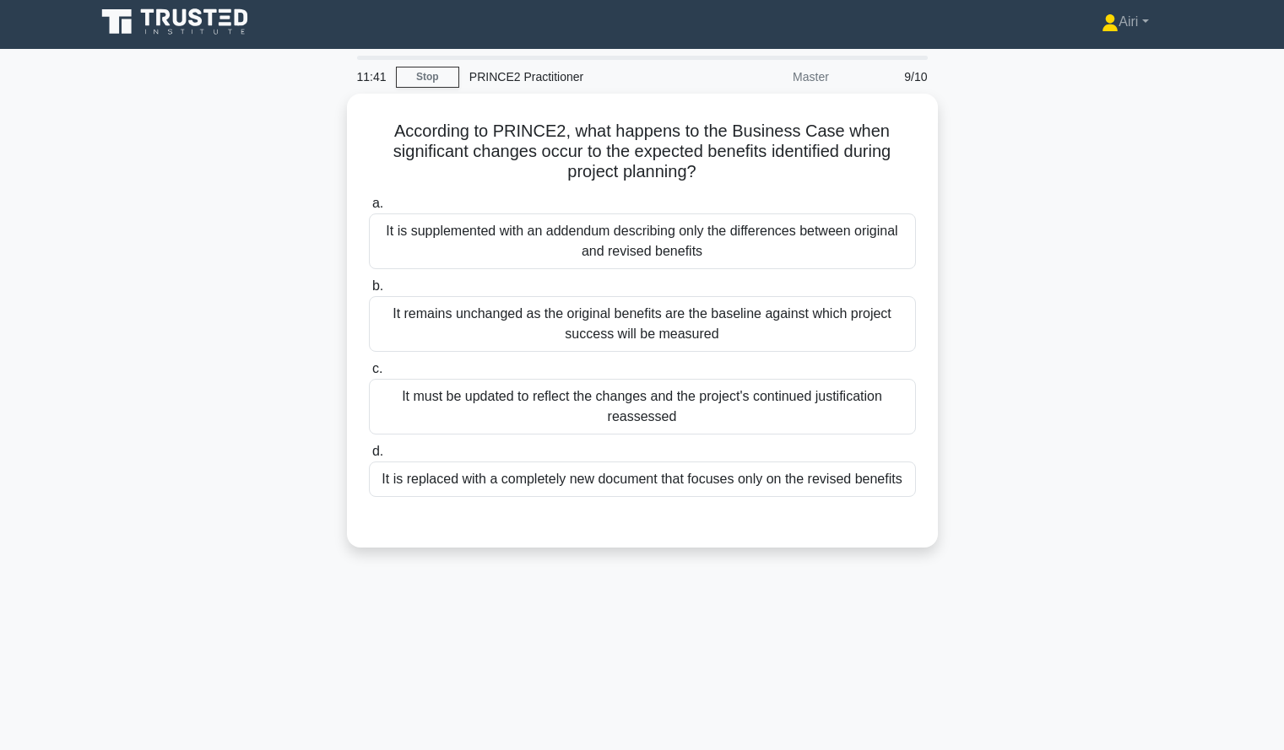
scroll to position [3, 0]
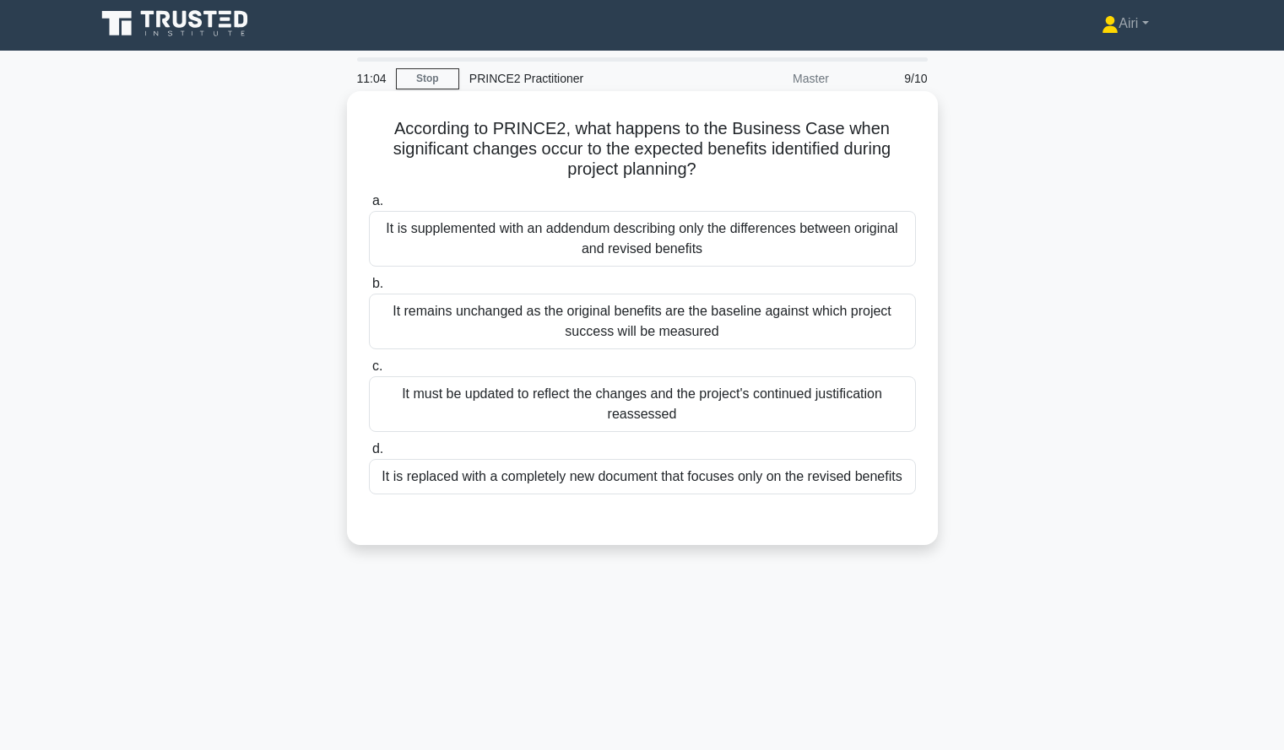
click at [829, 399] on div "It must be updated to reflect the changes and the project's continued justifica…" at bounding box center [642, 405] width 547 height 56
click at [369, 372] on input "c. It must be updated to reflect the changes and the project's continued justif…" at bounding box center [369, 366] width 0 height 11
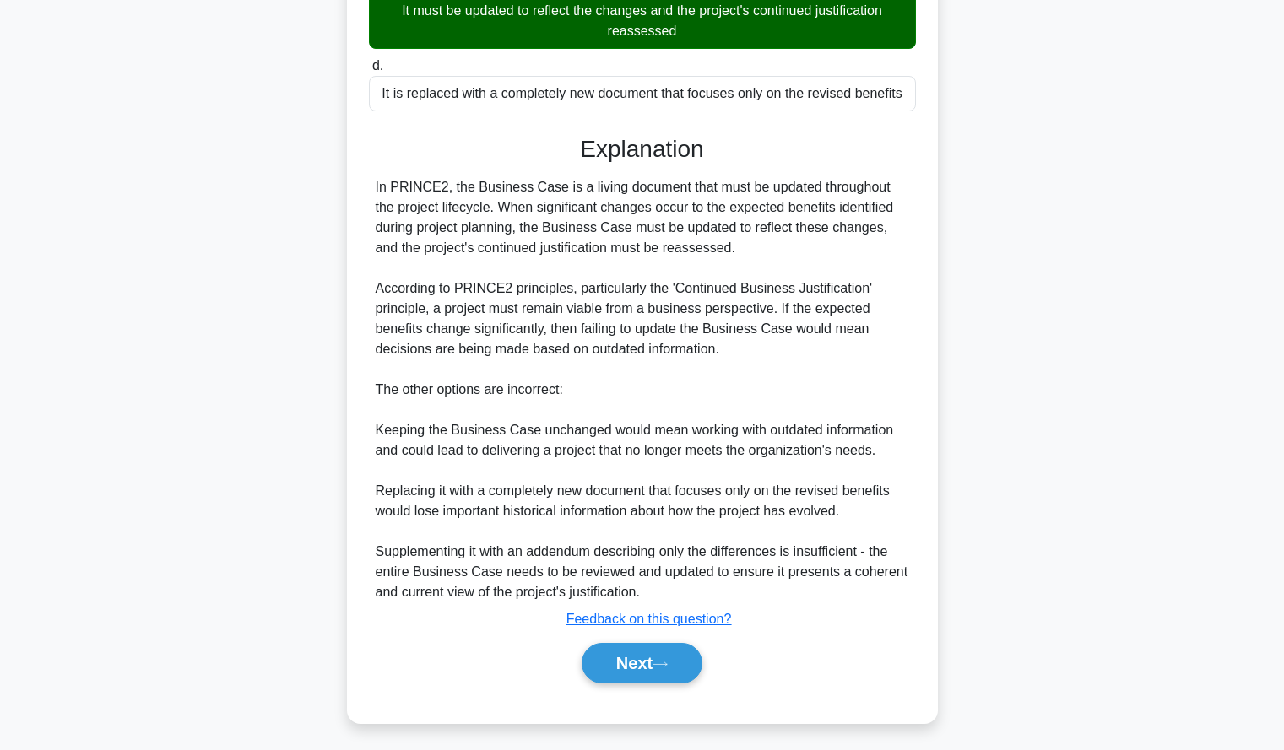
scroll to position [393, 0]
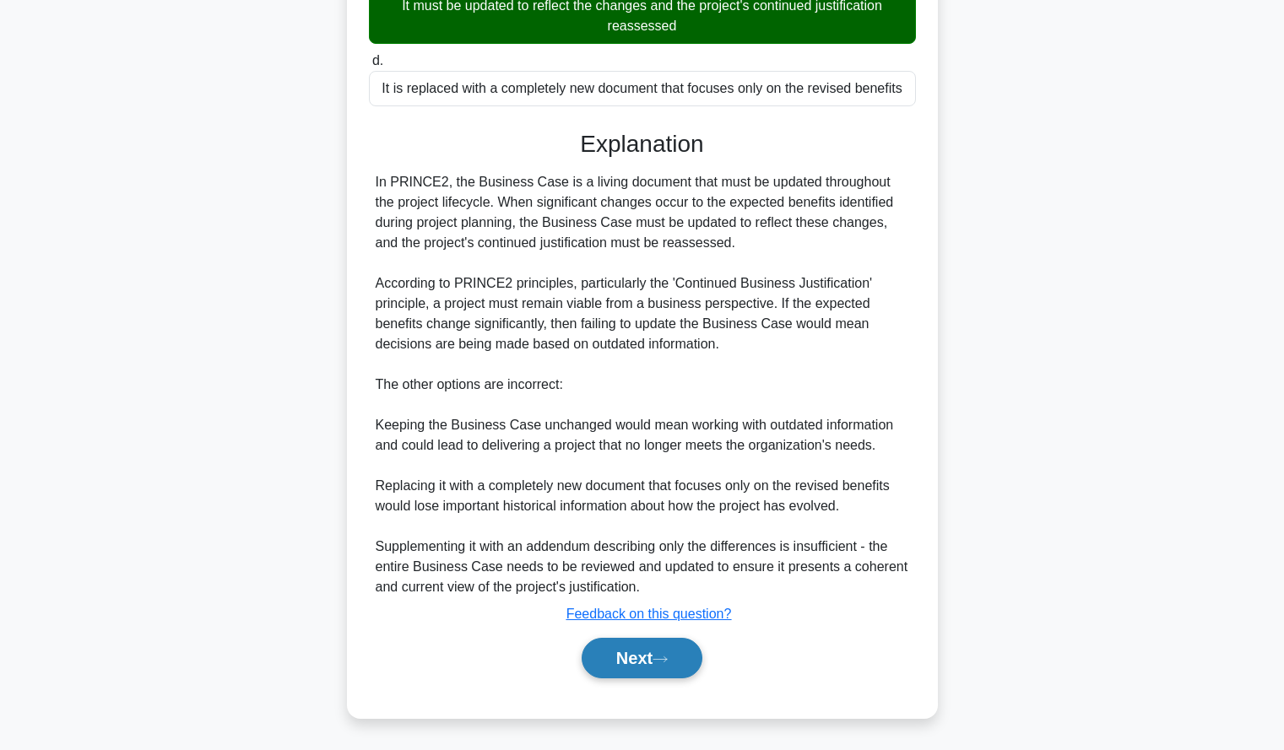
click at [599, 651] on button "Next" at bounding box center [642, 658] width 121 height 41
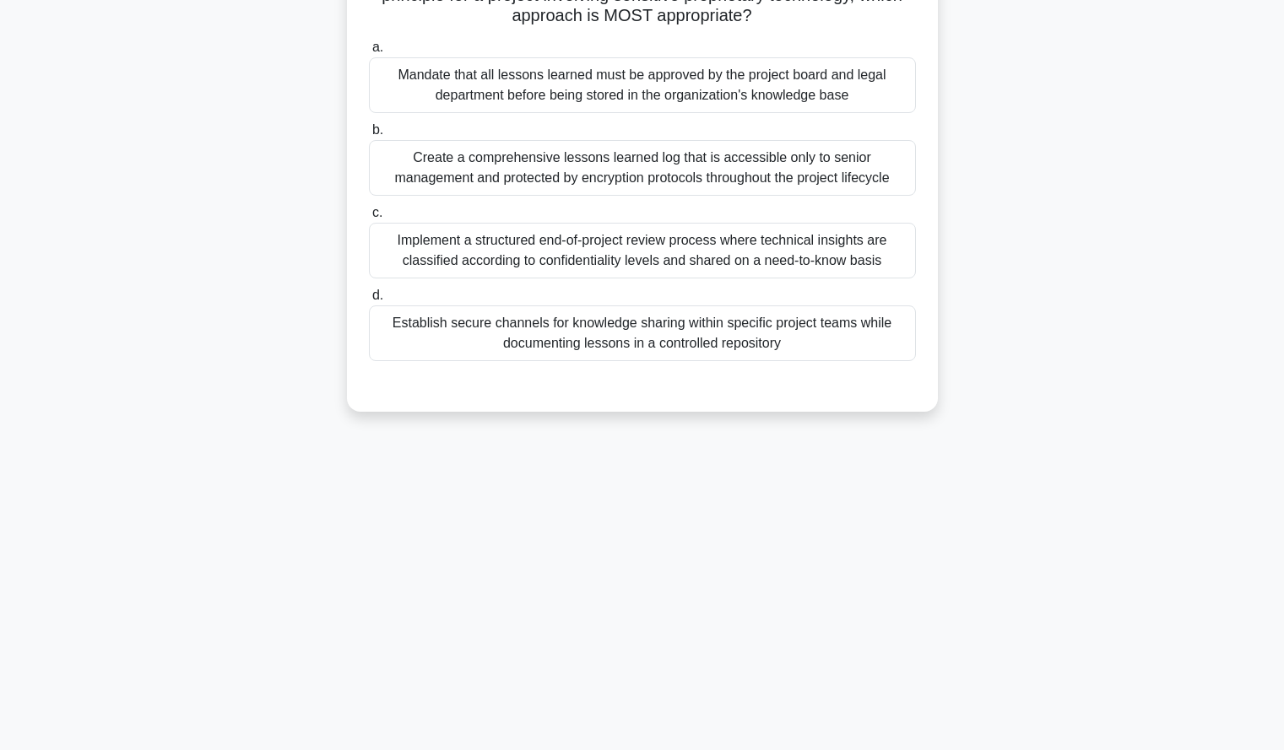
scroll to position [0, 0]
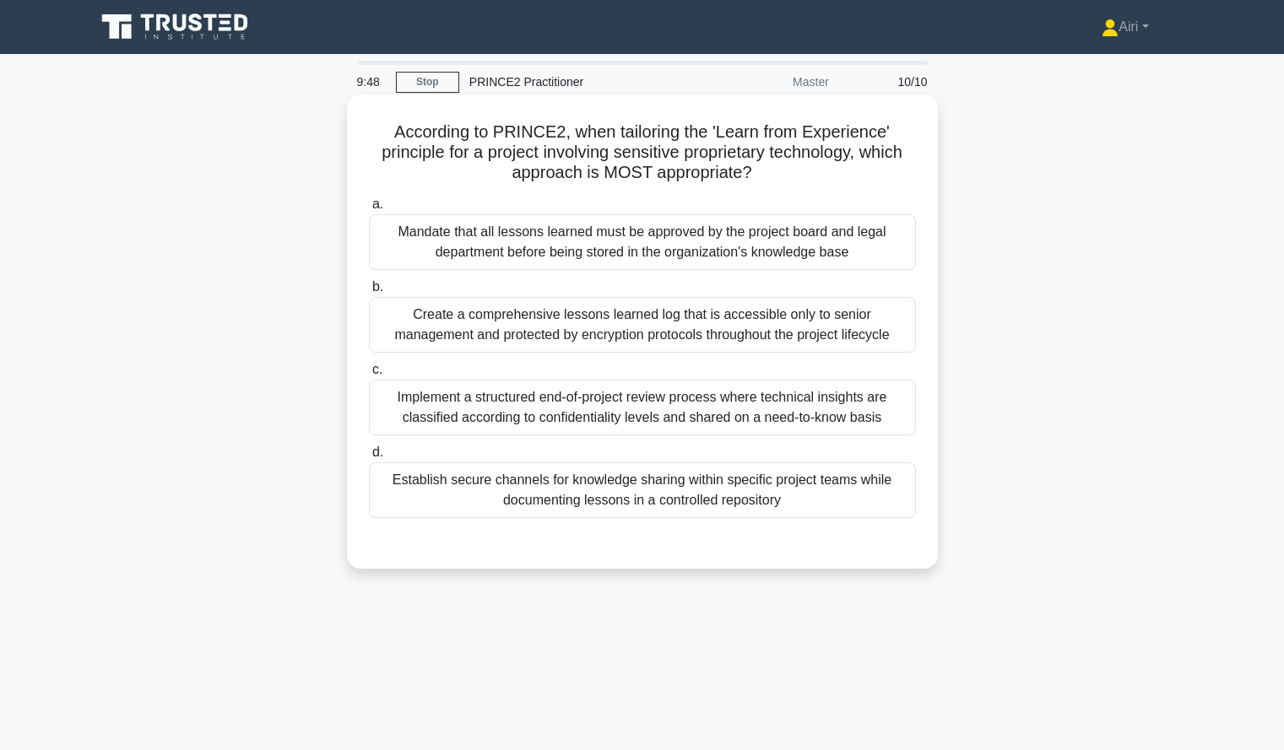
click at [866, 330] on div "Create a comprehensive lessons learned log that is accessible only to senior ma…" at bounding box center [642, 325] width 547 height 56
click at [369, 293] on input "b. Create a comprehensive lessons learned log that is accessible only to senior…" at bounding box center [369, 287] width 0 height 11
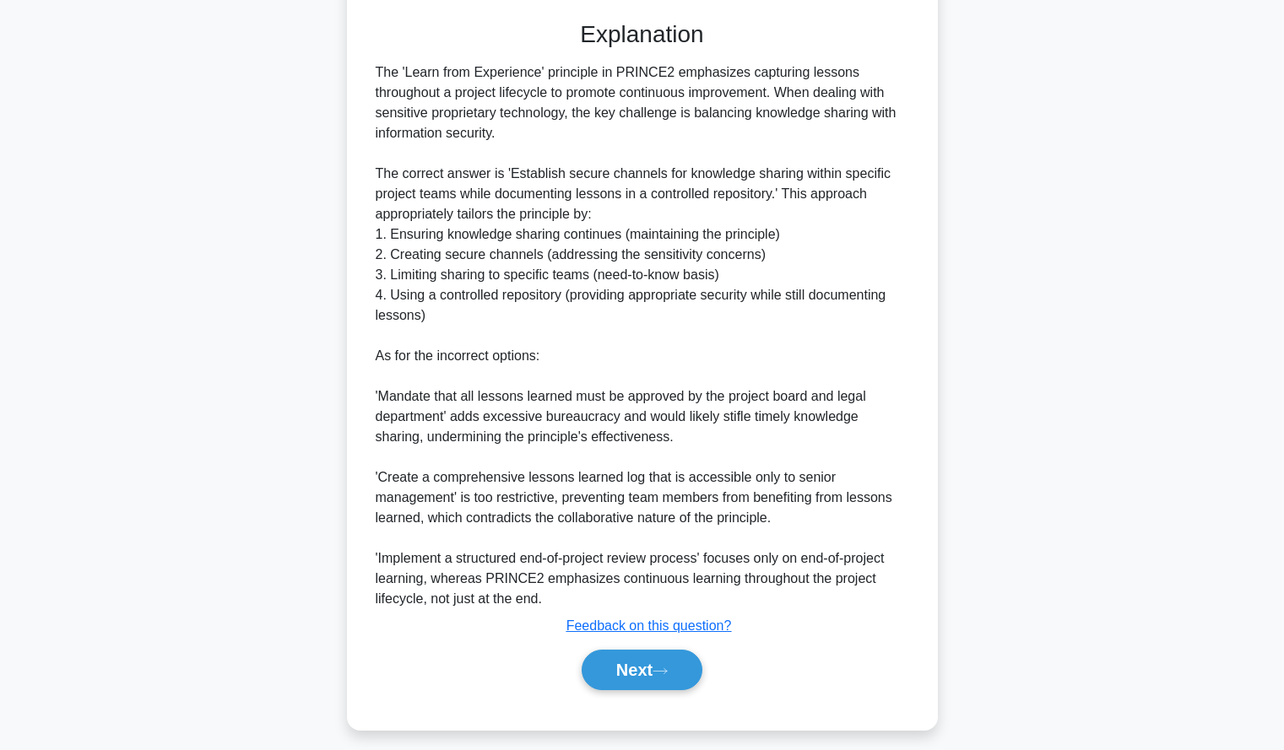
scroll to position [536, 0]
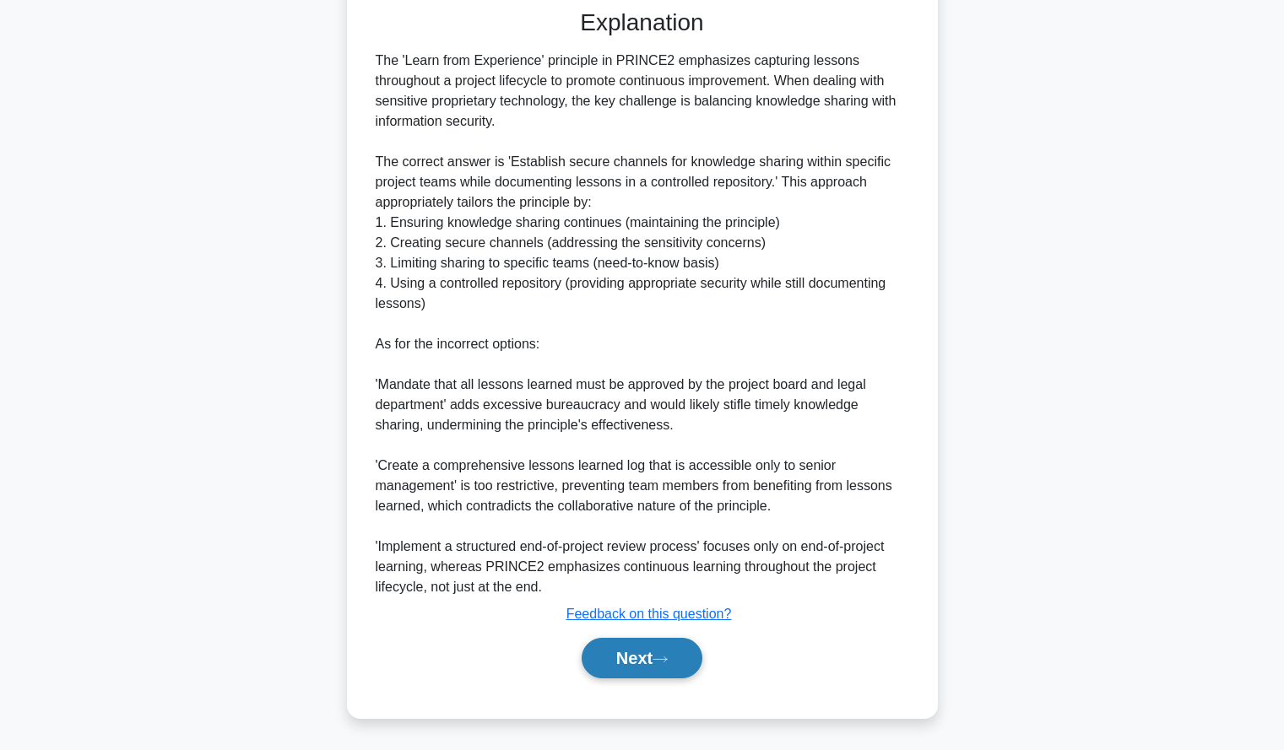
click at [629, 659] on button "Next" at bounding box center [642, 658] width 121 height 41
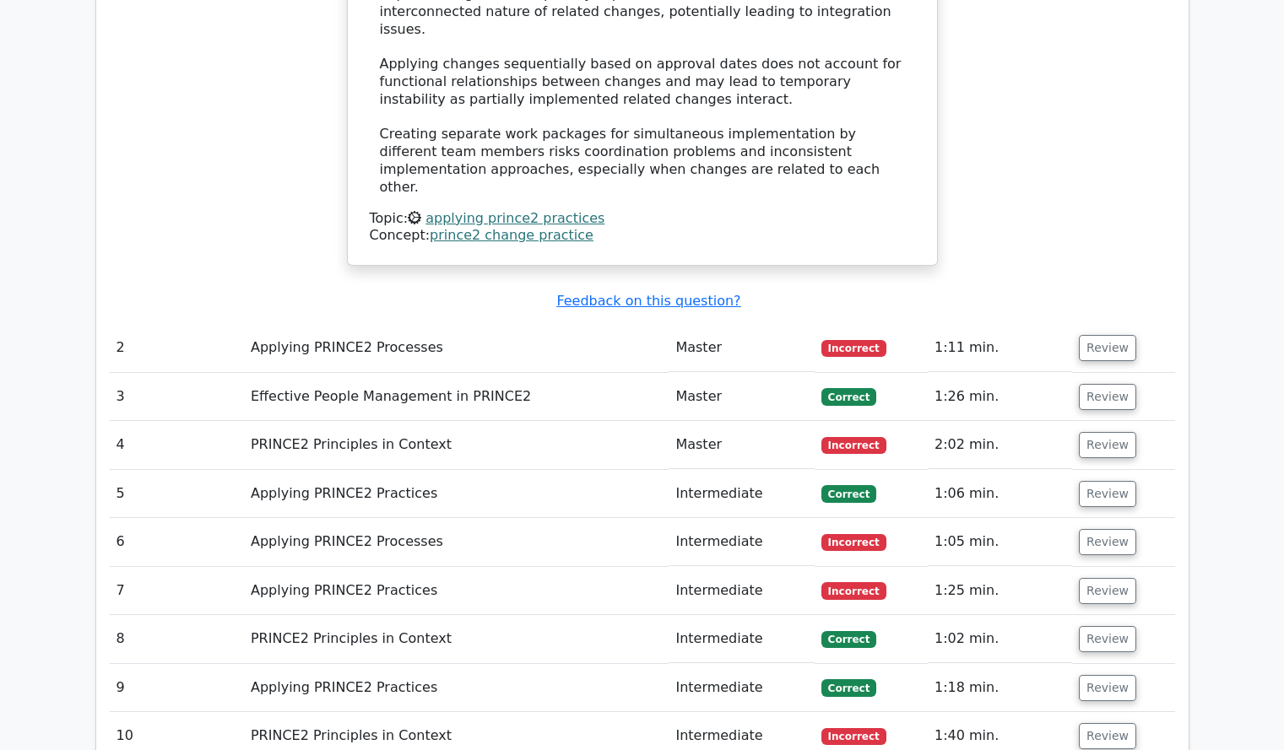
scroll to position [1529, 0]
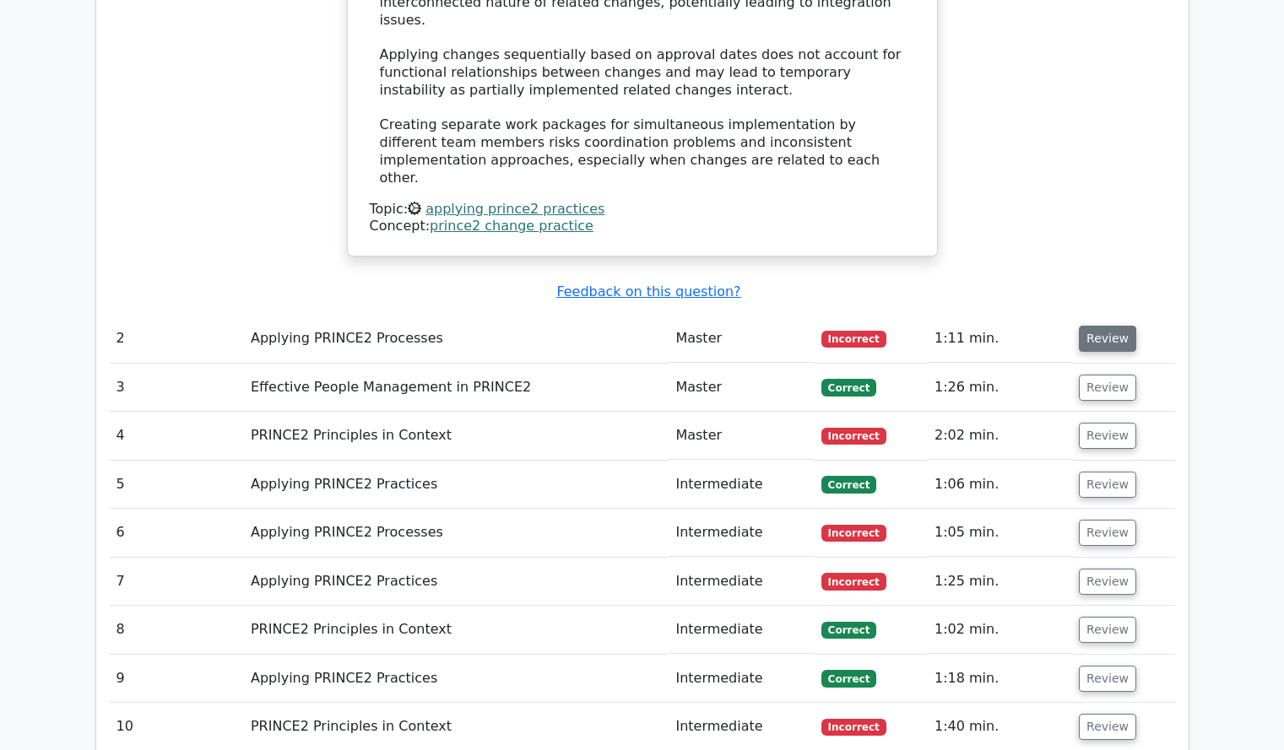
click at [1113, 326] on button "Review" at bounding box center [1107, 339] width 57 height 26
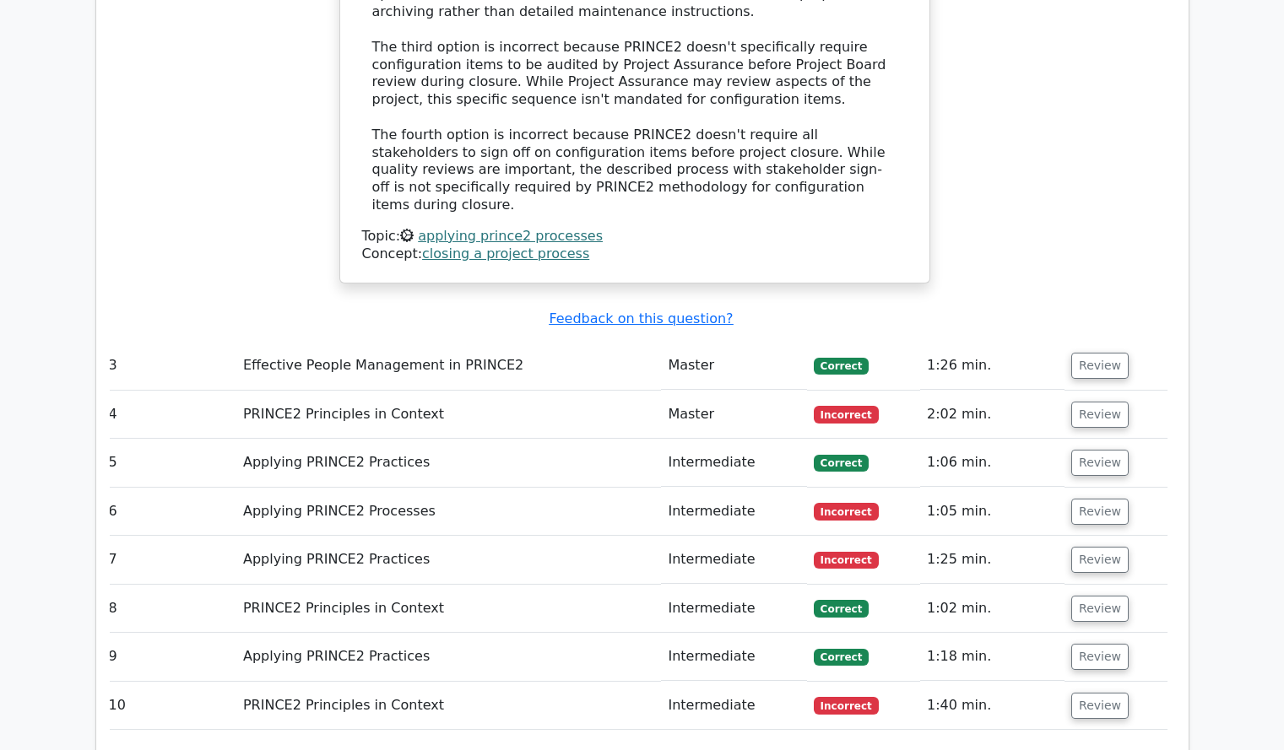
scroll to position [2556, 0]
click at [1098, 401] on button "Review" at bounding box center [1099, 414] width 57 height 26
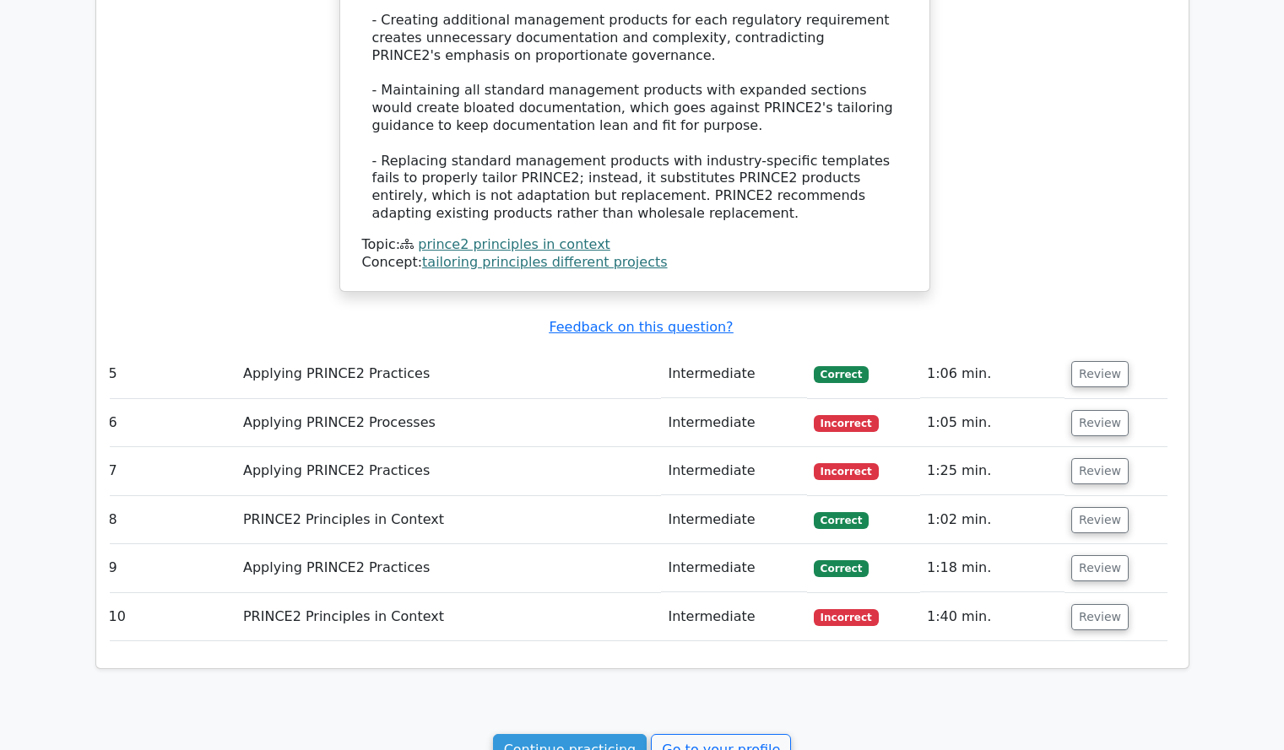
scroll to position [3682, 0]
click at [1093, 409] on button "Review" at bounding box center [1099, 422] width 57 height 26
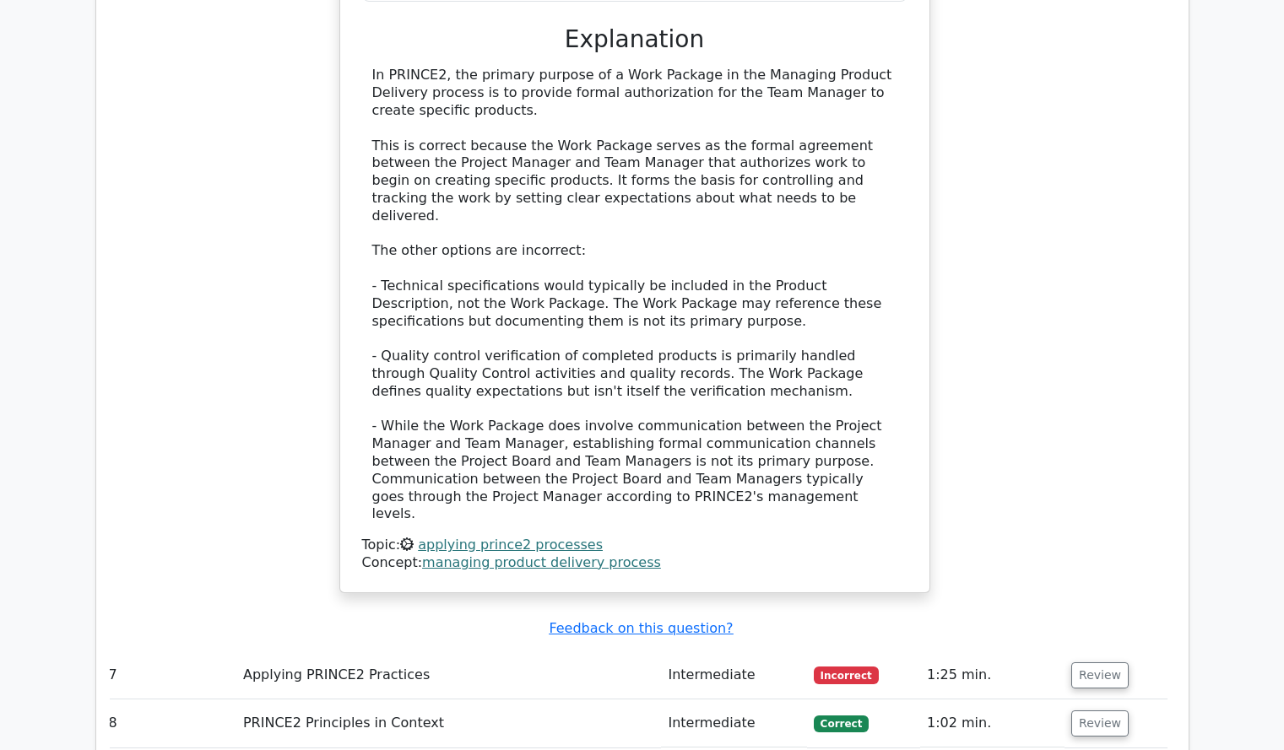
scroll to position [4499, 0]
click at [1083, 662] on button "Review" at bounding box center [1099, 675] width 57 height 26
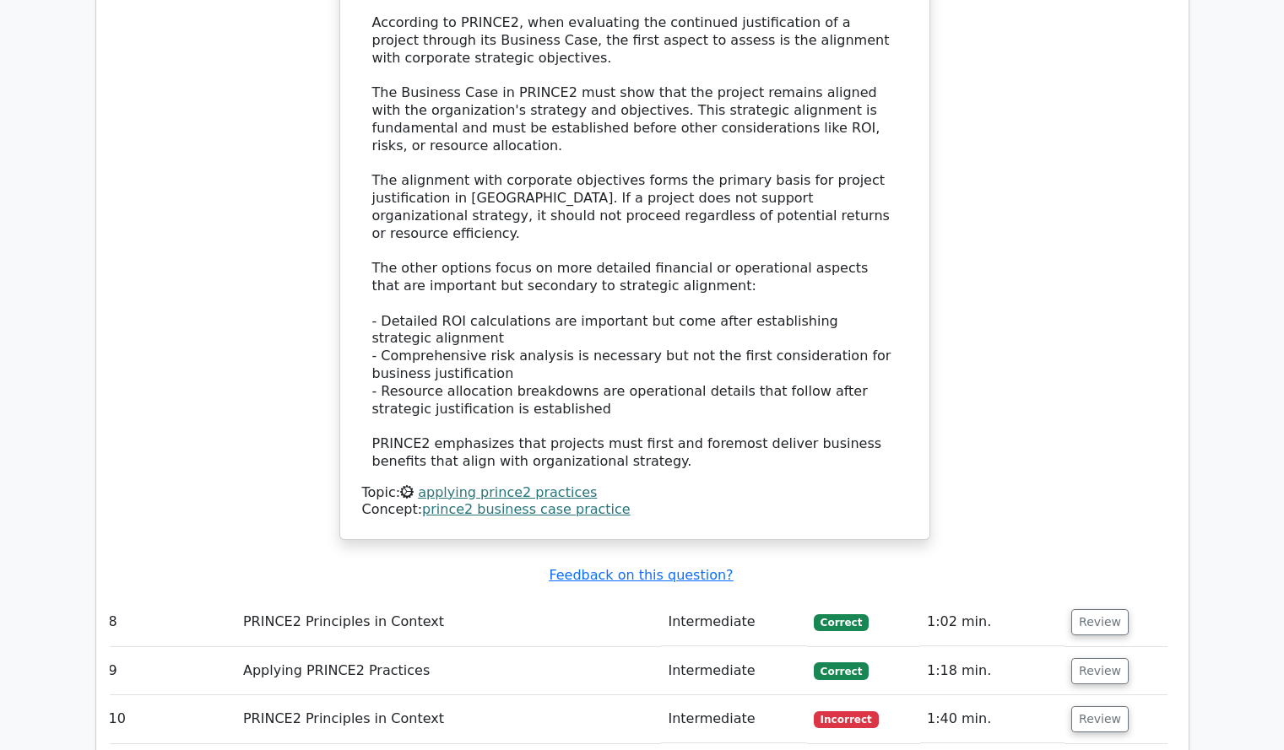
scroll to position [5570, 0]
click at [1096, 706] on button "Review" at bounding box center [1099, 719] width 57 height 26
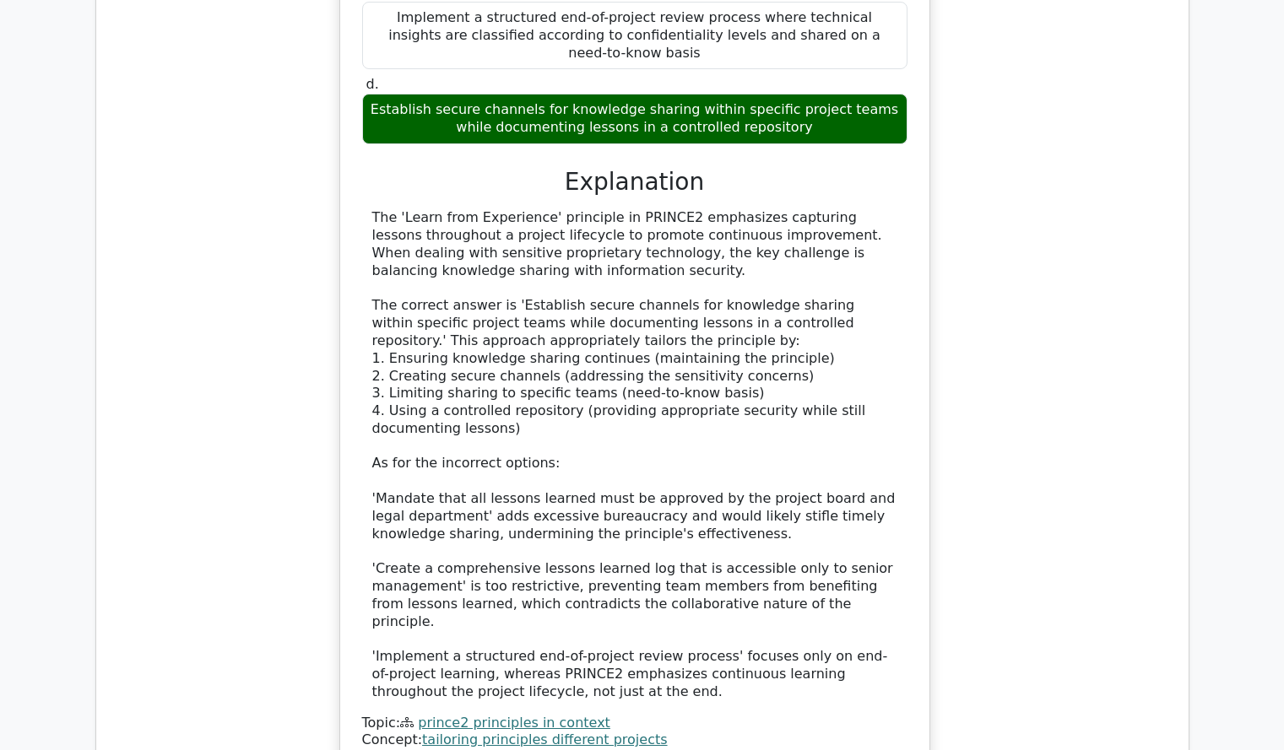
scroll to position [6788, 0]
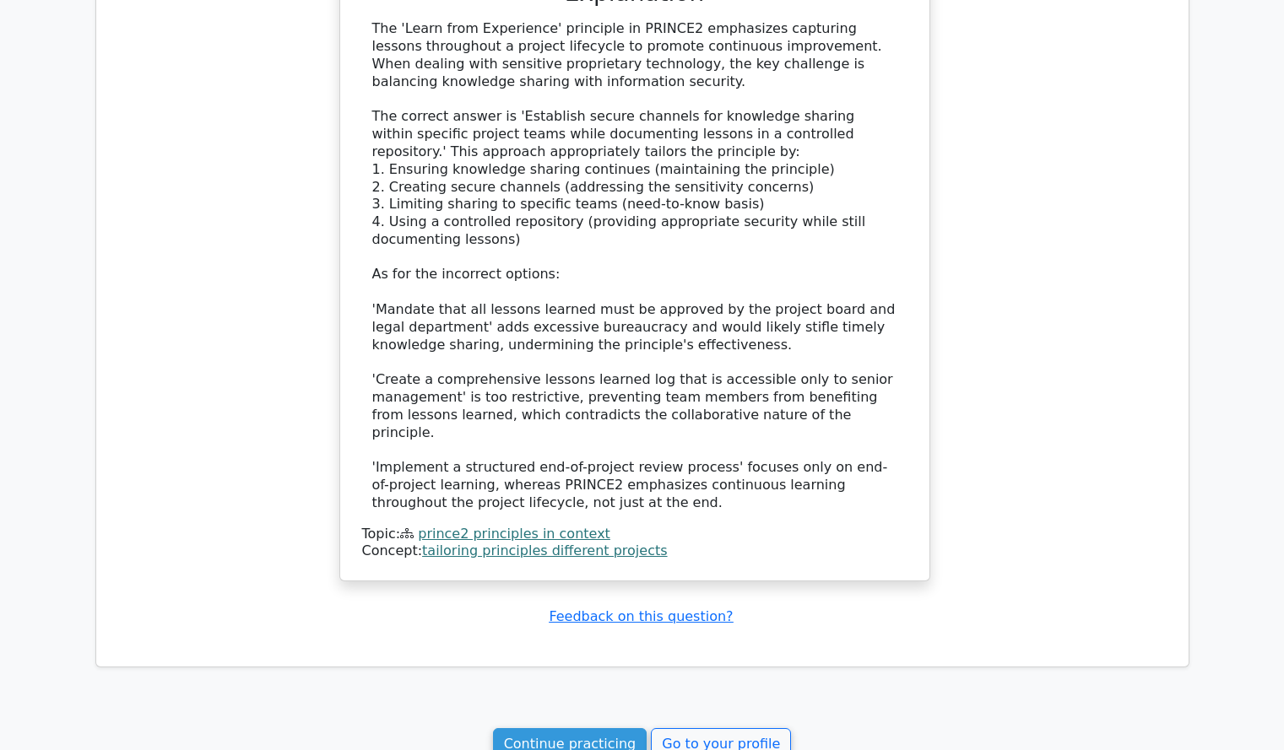
click at [567, 729] on link "Continue practicing" at bounding box center [570, 745] width 154 height 32
